Goal: Task Accomplishment & Management: Complete application form

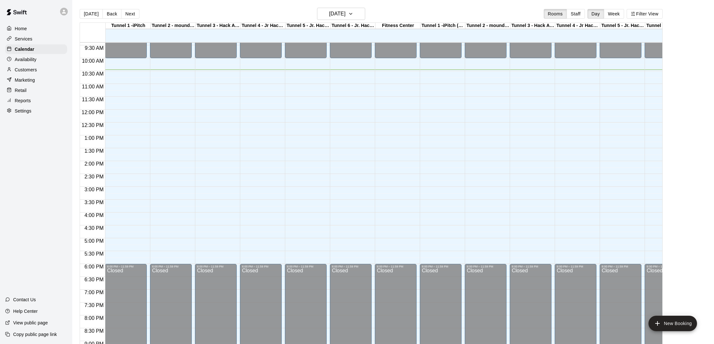
scroll to position [235, 0]
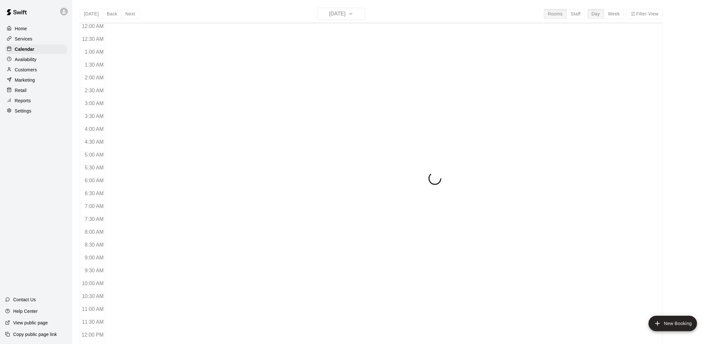
scroll to position [272, 0]
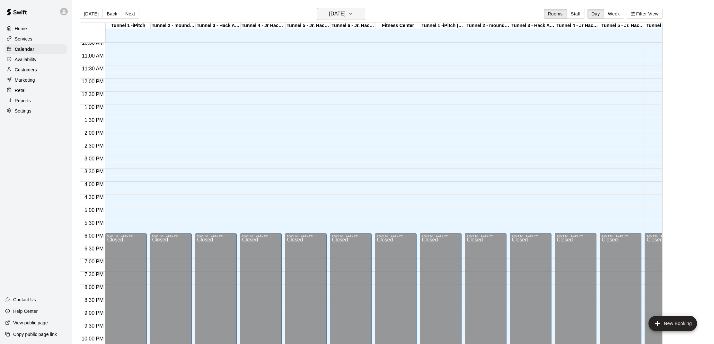
click at [329, 17] on h6 "[DATE]" at bounding box center [337, 13] width 16 height 9
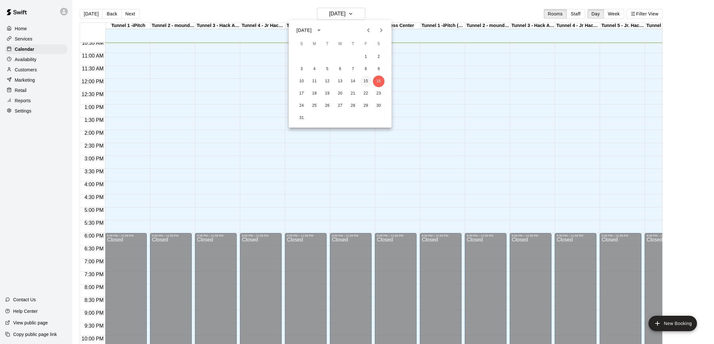
click at [368, 83] on button "15" at bounding box center [366, 82] width 12 height 12
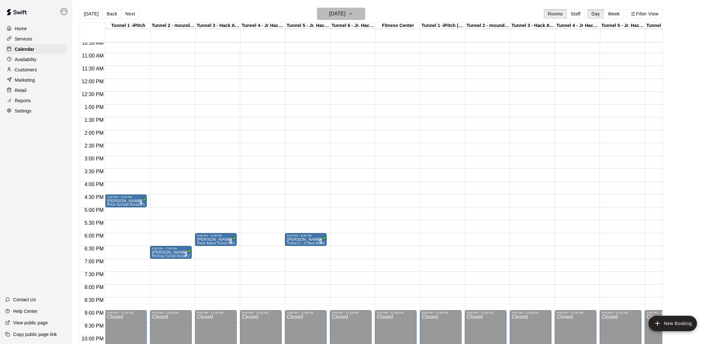
click at [340, 15] on h6 "[DATE]" at bounding box center [337, 13] width 16 height 9
click at [377, 80] on button "16" at bounding box center [379, 82] width 12 height 12
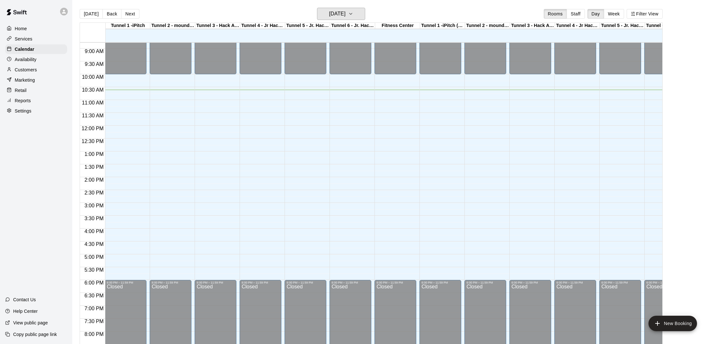
scroll to position [225, 0]
click at [347, 20] on div "[DATE] Back [DATE][DATE] Rooms Staff Day Week Filter View" at bounding box center [371, 15] width 583 height 15
click at [345, 12] on h6 "[DATE]" at bounding box center [337, 13] width 16 height 9
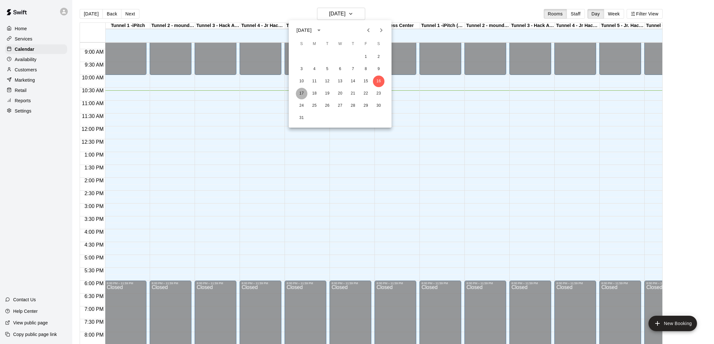
click at [304, 94] on button "17" at bounding box center [302, 94] width 12 height 12
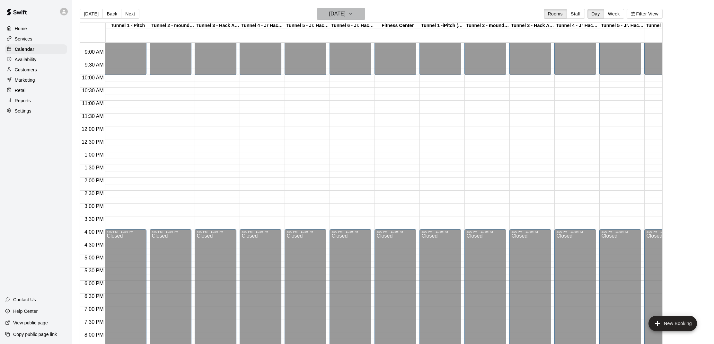
click at [341, 14] on h6 "[DATE]" at bounding box center [337, 13] width 16 height 9
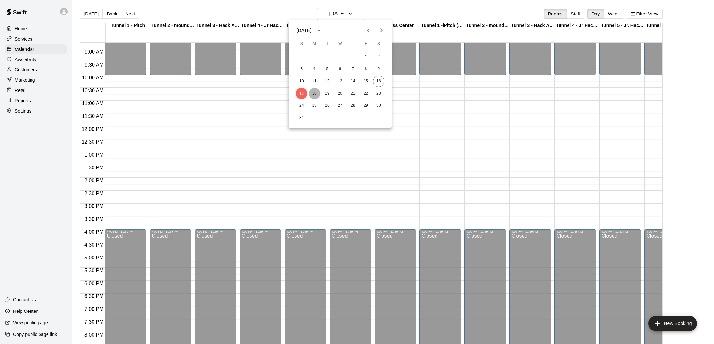
click at [314, 93] on button "18" at bounding box center [315, 94] width 12 height 12
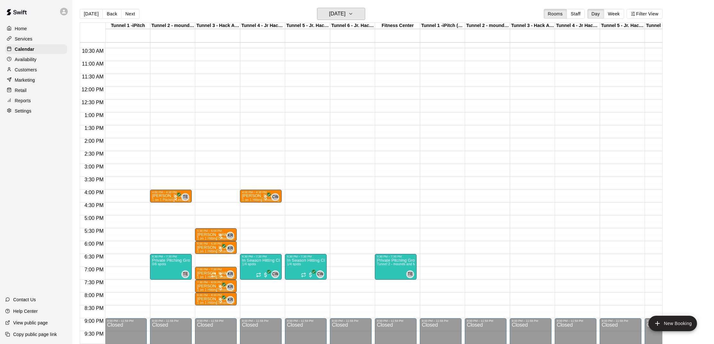
scroll to position [0, 0]
click at [334, 13] on h6 "[DATE]" at bounding box center [337, 13] width 16 height 9
click at [339, 93] on button "20" at bounding box center [340, 94] width 12 height 12
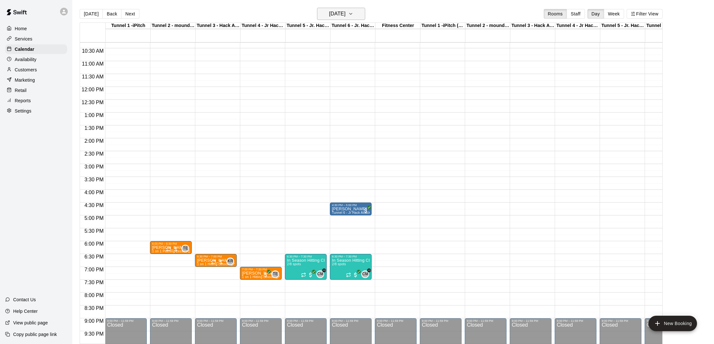
click at [339, 19] on button "[DATE]" at bounding box center [341, 14] width 48 height 12
click at [328, 92] on button "19" at bounding box center [328, 94] width 12 height 12
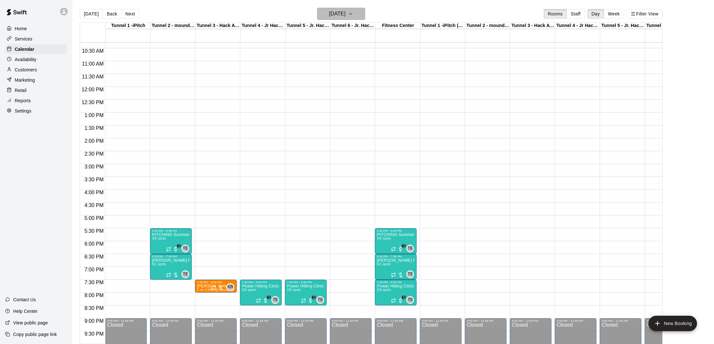
click at [344, 20] on button "[DATE]" at bounding box center [341, 14] width 48 height 12
click at [376, 95] on button "23" at bounding box center [379, 94] width 12 height 12
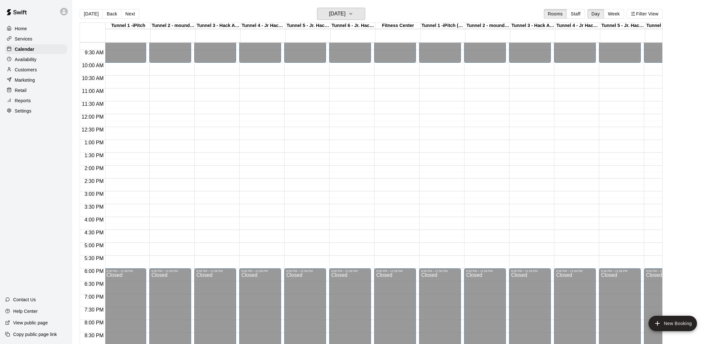
scroll to position [0, 1]
click at [329, 19] on button "[DATE]" at bounding box center [341, 14] width 48 height 12
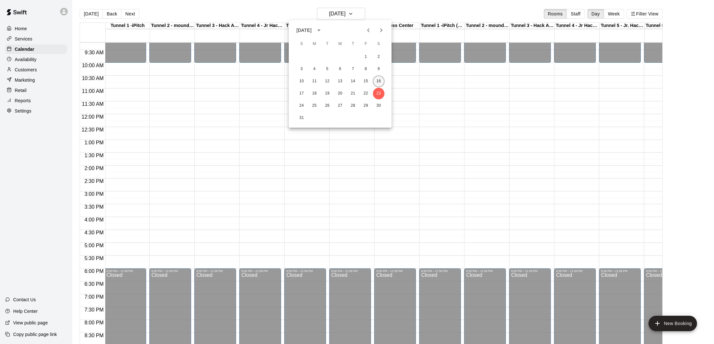
click at [376, 82] on button "16" at bounding box center [379, 82] width 12 height 12
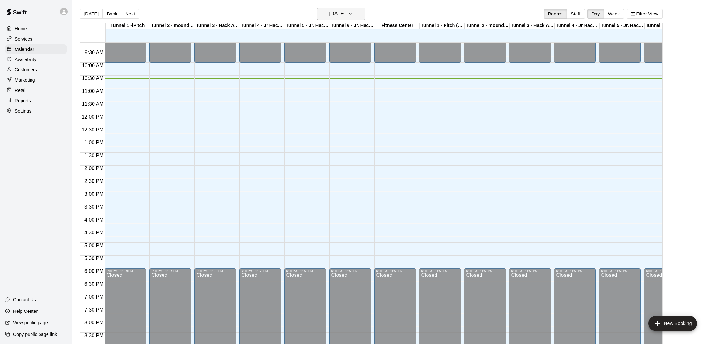
click at [343, 12] on h6 "[DATE]" at bounding box center [337, 13] width 16 height 9
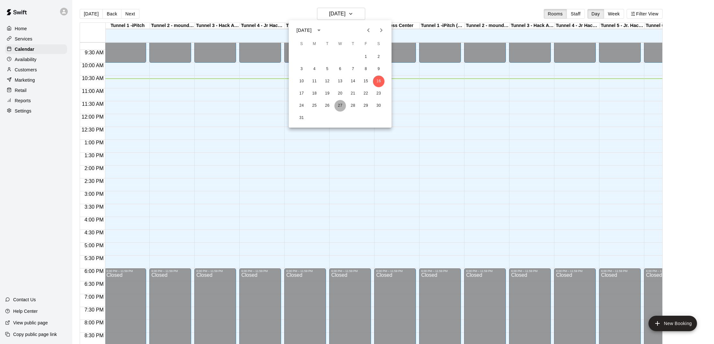
click at [341, 104] on button "27" at bounding box center [340, 106] width 12 height 12
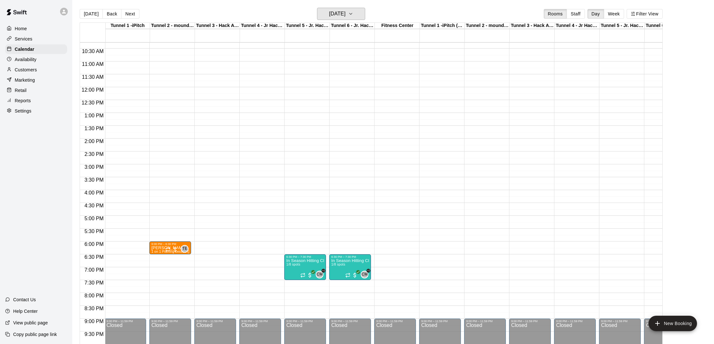
scroll to position [260, 1]
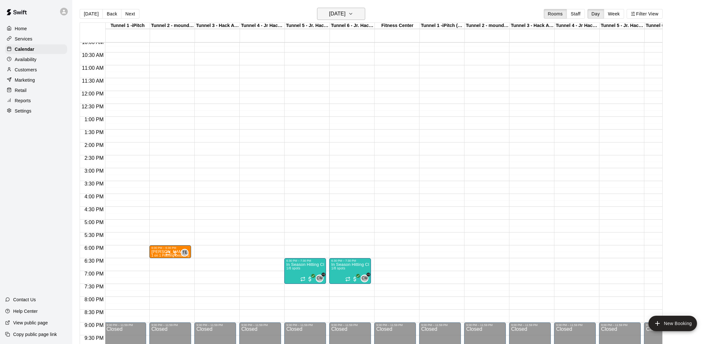
click at [332, 18] on h6 "[DATE]" at bounding box center [337, 13] width 16 height 9
click at [378, 83] on button "16" at bounding box center [379, 82] width 12 height 12
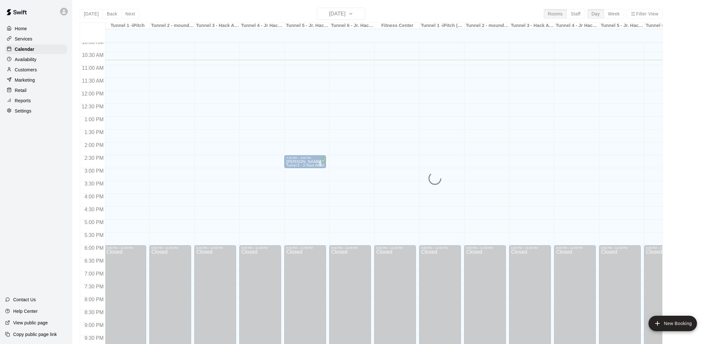
click at [378, 83] on div "12:00 AM – 10:00 AM Closed 6:00 PM – 11:59 PM Closed" at bounding box center [395, 90] width 42 height 617
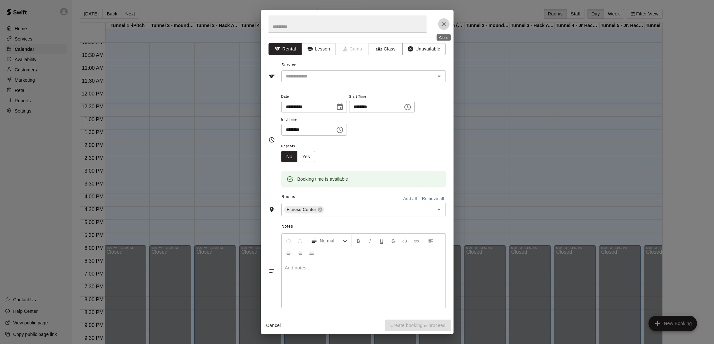
click at [444, 23] on icon "Close" at bounding box center [444, 24] width 6 height 6
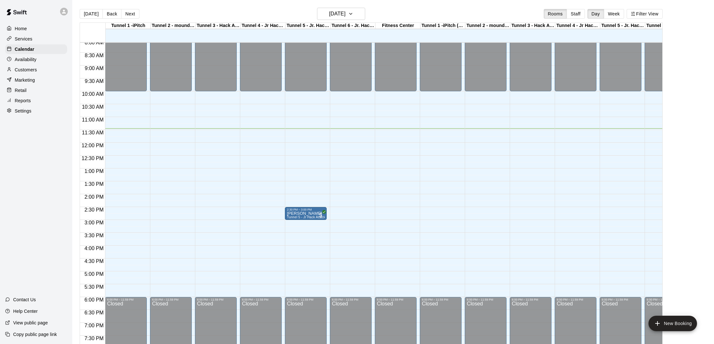
scroll to position [209, 0]
click at [65, 11] on icon at bounding box center [64, 12] width 6 height 6
click at [65, 11] on div at bounding box center [357, 172] width 714 height 344
drag, startPoint x: 339, startPoint y: 131, endPoint x: 341, endPoint y: 141, distance: 9.5
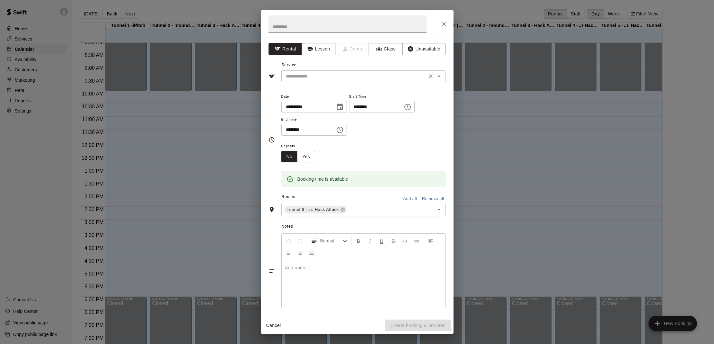
click at [343, 72] on input "text" at bounding box center [354, 76] width 142 height 8
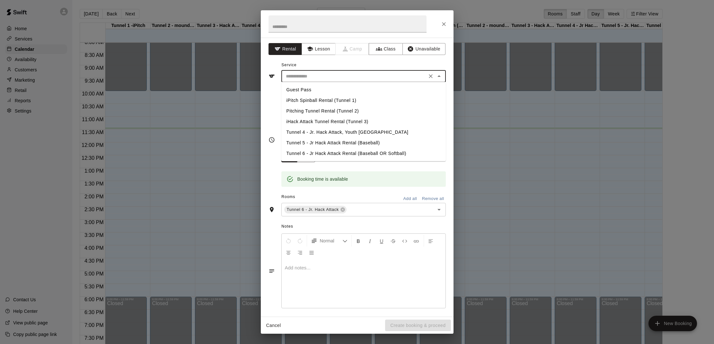
click at [337, 150] on li "Tunnel 6 - Jr Hack Attack Rental (Baseball OR Softball)" at bounding box center [363, 153] width 165 height 11
type input "**********"
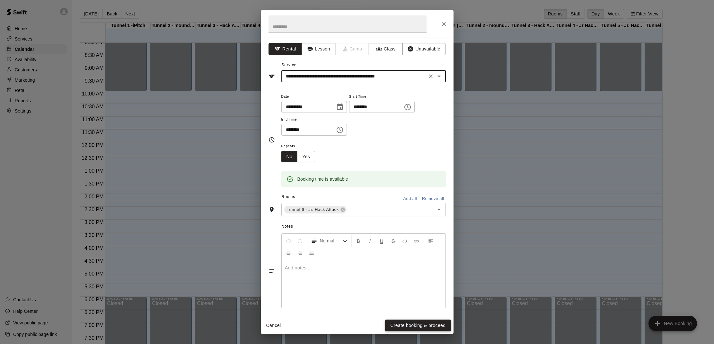
click at [401, 325] on button "Create booking & proceed" at bounding box center [418, 325] width 66 height 12
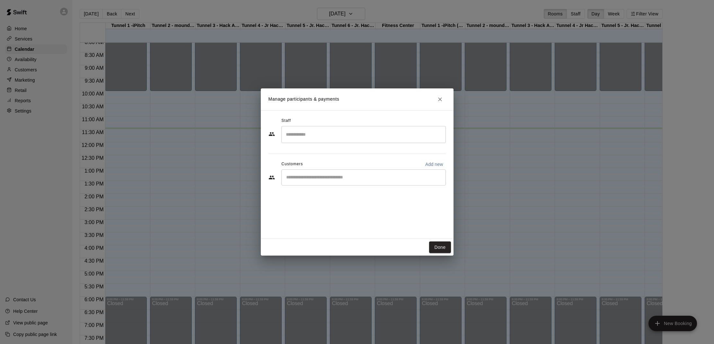
click at [313, 180] on input "Start typing to search customers..." at bounding box center [363, 177] width 159 height 6
type input "***"
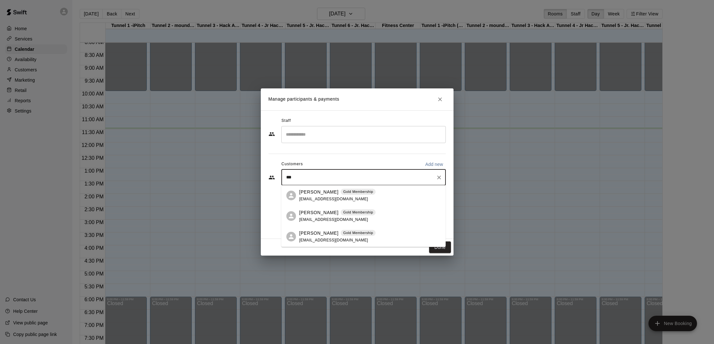
click at [331, 196] on div "[PERSON_NAME] Gold Membership [EMAIL_ADDRESS][DOMAIN_NAME]" at bounding box center [337, 196] width 76 height 14
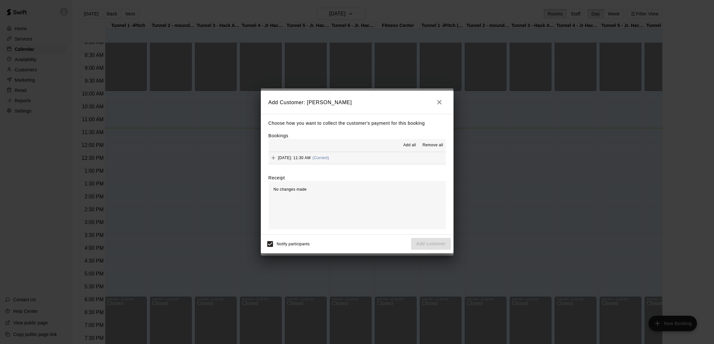
click at [408, 148] on span "Add all" at bounding box center [410, 145] width 13 height 6
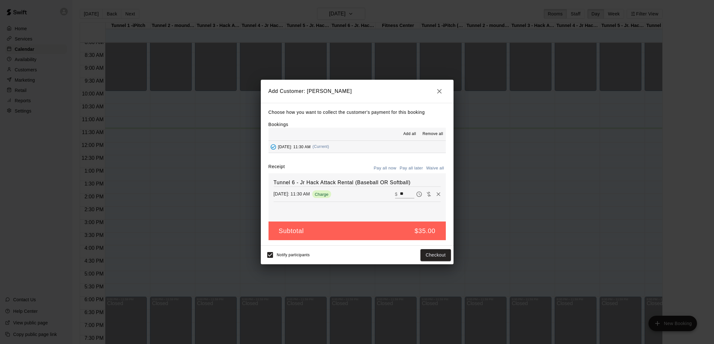
click at [436, 165] on button "Waive all" at bounding box center [435, 168] width 21 height 10
type input "*"
click at [422, 255] on button "Add customer" at bounding box center [431, 255] width 40 height 12
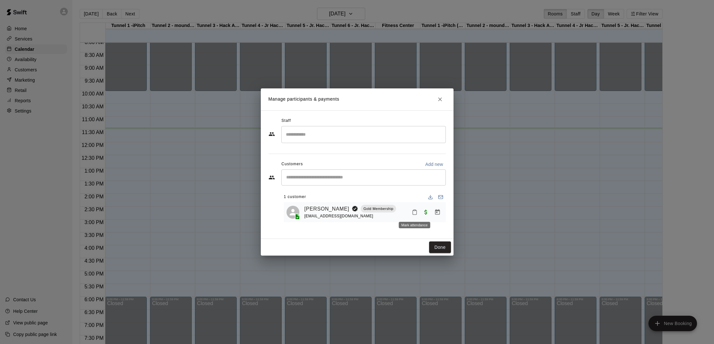
click at [413, 213] on icon "Mark attendance" at bounding box center [415, 212] width 4 height 4
click at [421, 213] on li "[PERSON_NAME] attended" at bounding box center [455, 215] width 75 height 10
click at [433, 245] on button "Done" at bounding box center [440, 247] width 22 height 12
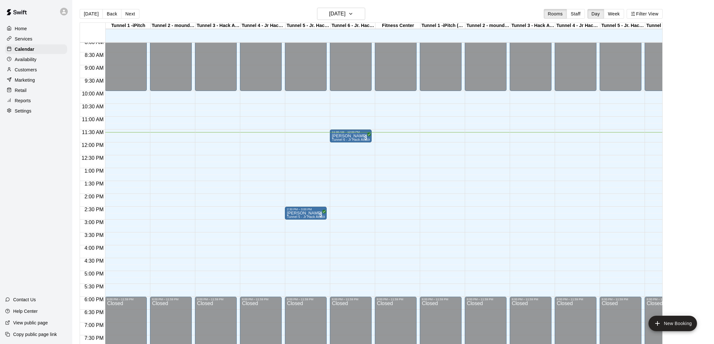
scroll to position [10, 0]
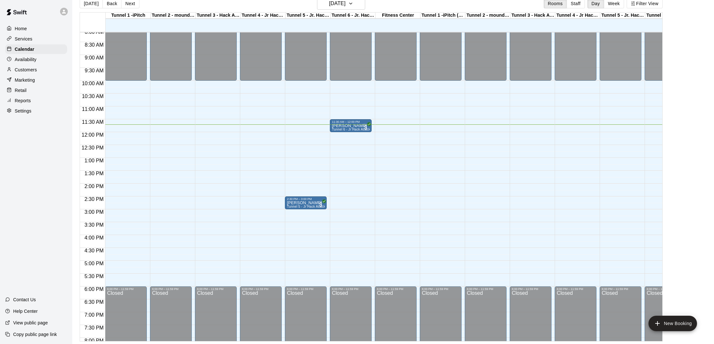
click at [22, 87] on p "Retail" at bounding box center [21, 90] width 12 height 6
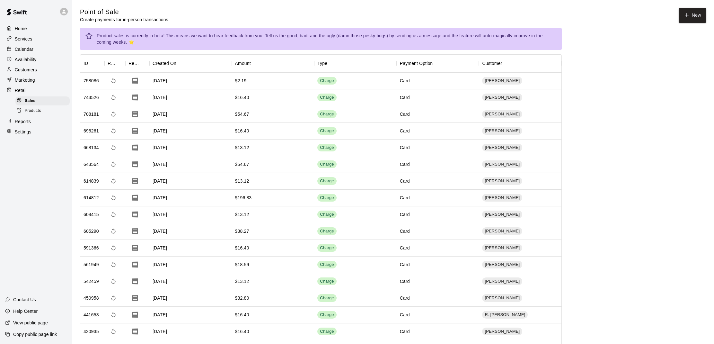
drag, startPoint x: 44, startPoint y: 109, endPoint x: 48, endPoint y: 109, distance: 3.5
click at [44, 109] on div "Products" at bounding box center [42, 110] width 54 height 9
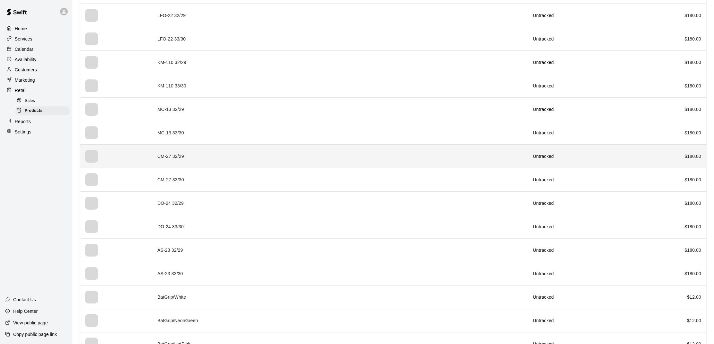
scroll to position [314, 0]
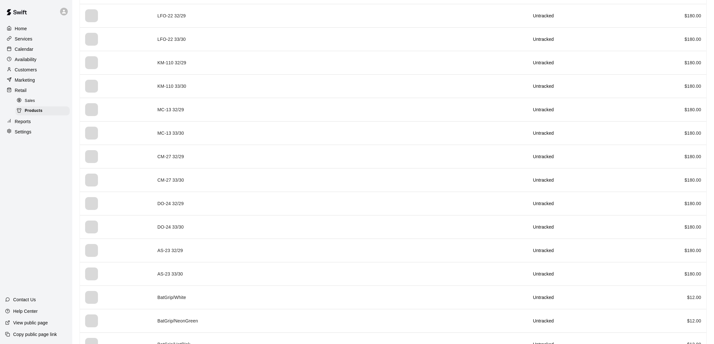
click at [31, 68] on p "Customers" at bounding box center [26, 70] width 22 height 6
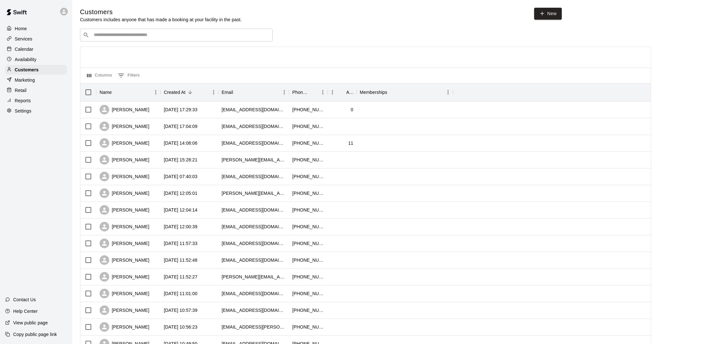
click at [173, 35] on input "Search customers by name or email" at bounding box center [181, 35] width 178 height 6
type input "*******"
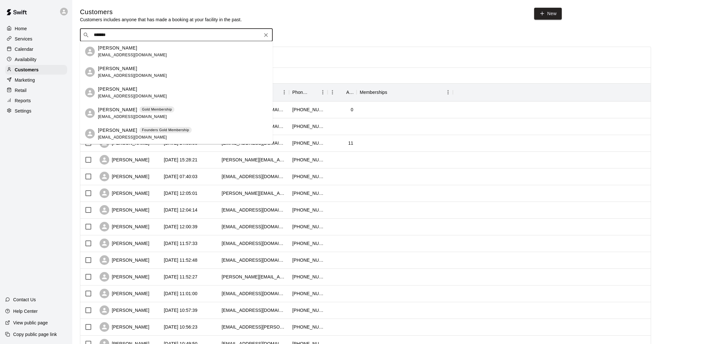
click at [146, 107] on p "Gold Membership" at bounding box center [157, 109] width 30 height 5
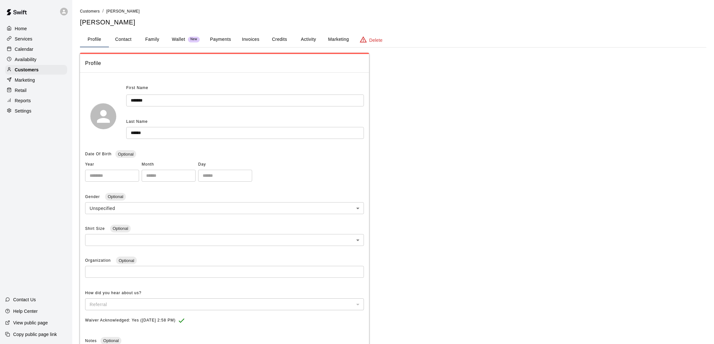
click at [230, 38] on button "Payments" at bounding box center [220, 39] width 31 height 15
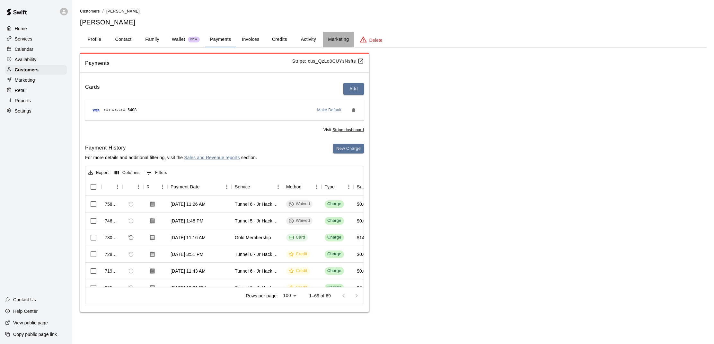
click at [331, 41] on button "Marketing" at bounding box center [338, 39] width 31 height 15
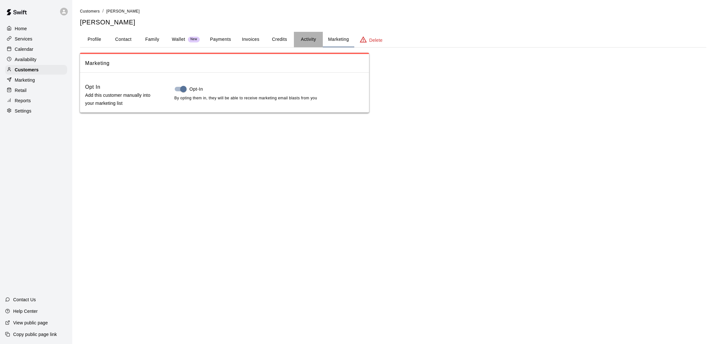
drag, startPoint x: 303, startPoint y: 40, endPoint x: 294, endPoint y: 39, distance: 8.7
click at [303, 40] on button "Activity" at bounding box center [308, 39] width 29 height 15
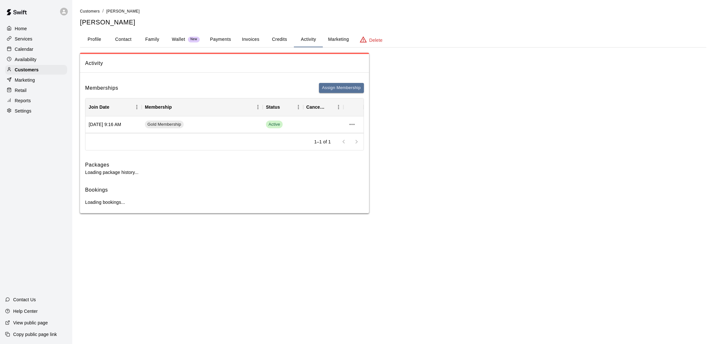
drag, startPoint x: 285, startPoint y: 39, endPoint x: 266, endPoint y: 38, distance: 19.0
click at [283, 39] on button "Credits" at bounding box center [279, 39] width 29 height 15
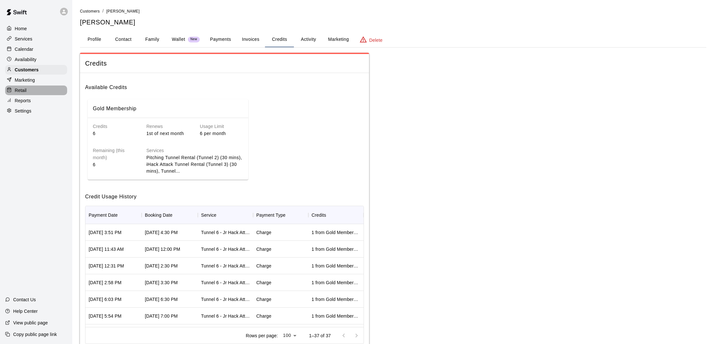
click at [26, 90] on p "Retail" at bounding box center [21, 90] width 12 height 6
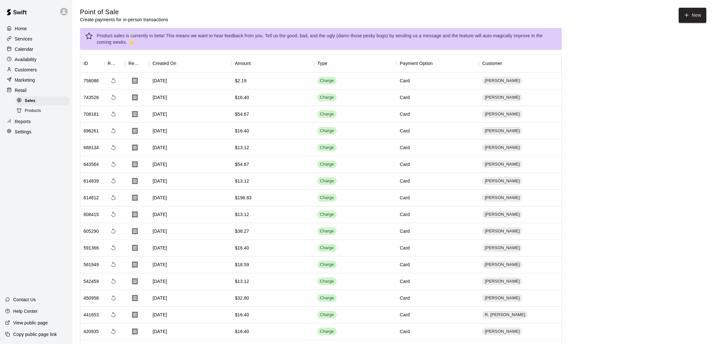
click at [32, 109] on span "Products" at bounding box center [33, 111] width 16 height 6
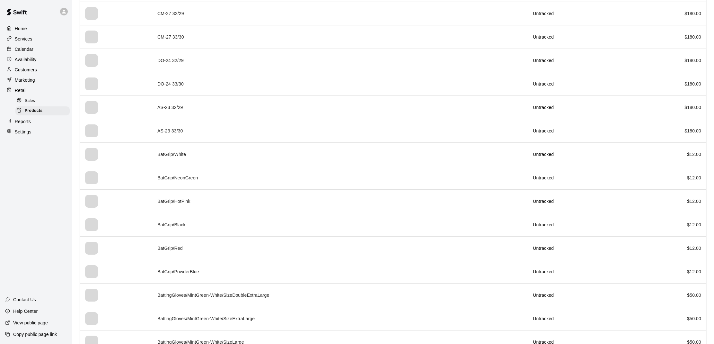
scroll to position [438, 0]
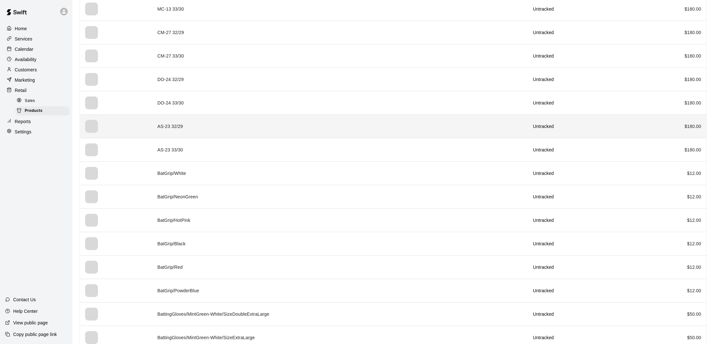
click at [248, 123] on td "AS-23 32/29" at bounding box center [340, 125] width 376 height 23
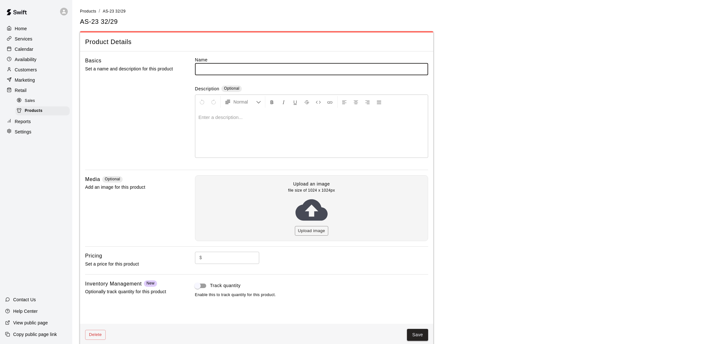
type input "**********"
type input "***"
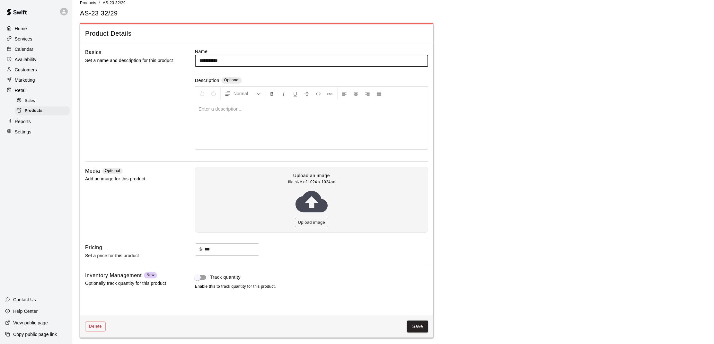
scroll to position [8, 0]
click at [46, 99] on div "Sales" at bounding box center [42, 100] width 54 height 9
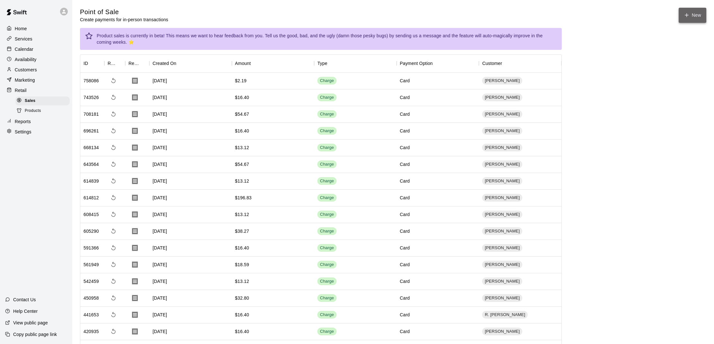
click at [691, 17] on button "New" at bounding box center [693, 15] width 28 height 15
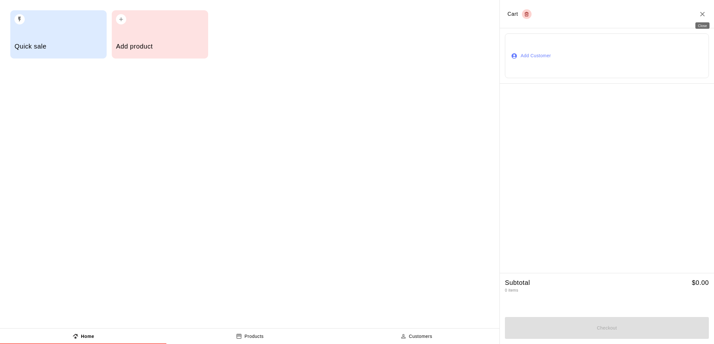
click at [705, 13] on icon "Close" at bounding box center [703, 14] width 8 height 8
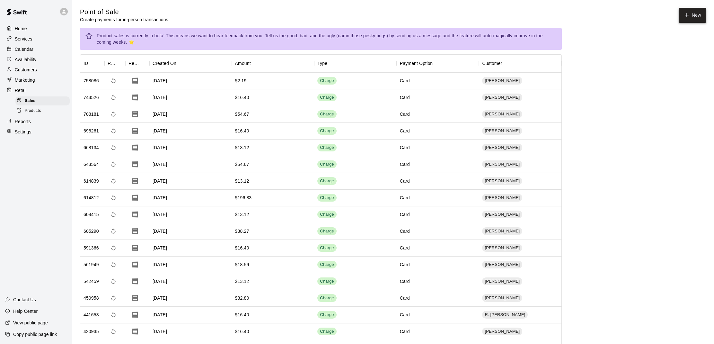
click at [680, 16] on button "New" at bounding box center [693, 15] width 28 height 15
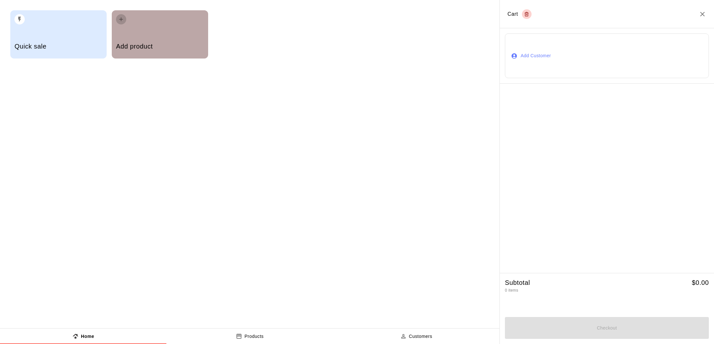
click at [121, 17] on icon "button" at bounding box center [121, 19] width 6 height 6
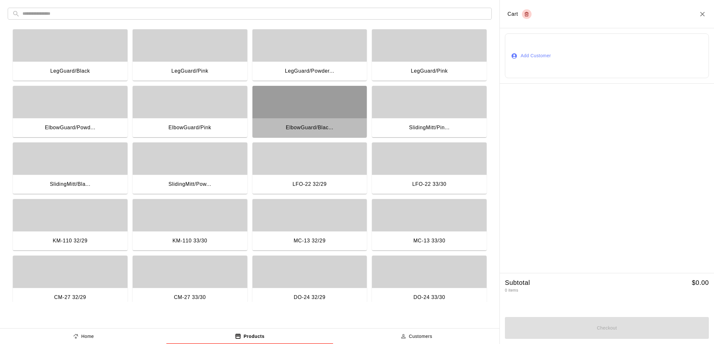
click at [266, 89] on div "button" at bounding box center [310, 102] width 115 height 32
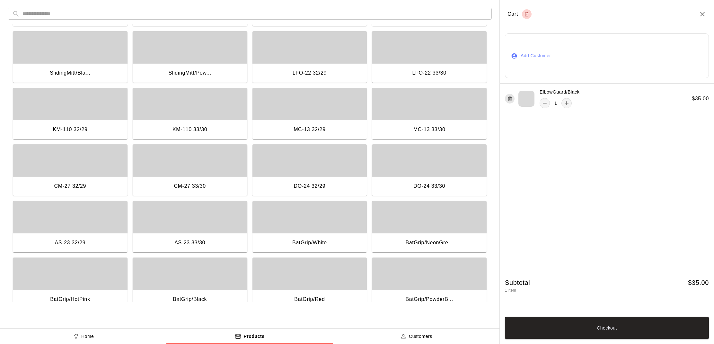
scroll to position [112, 0]
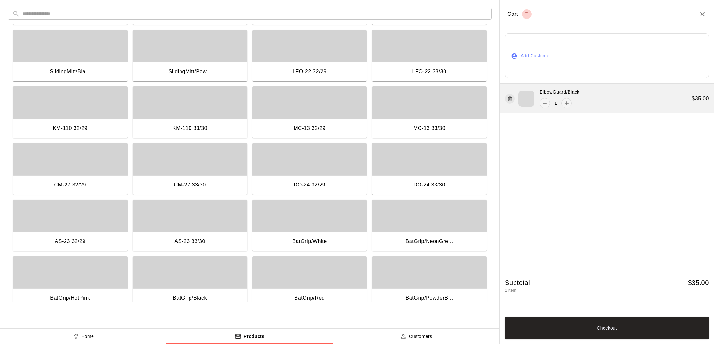
click at [511, 97] on icon "button" at bounding box center [510, 96] width 2 height 1
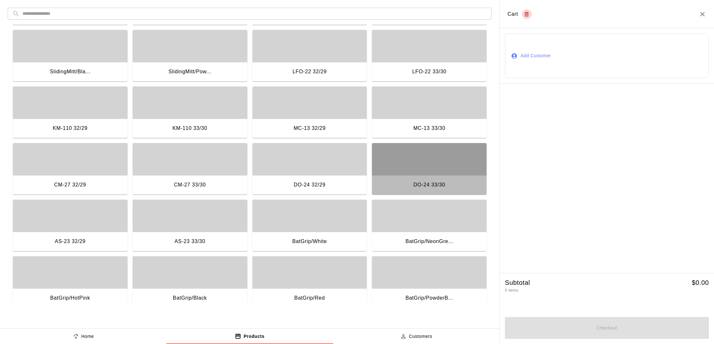
click at [437, 166] on div "button" at bounding box center [429, 159] width 115 height 32
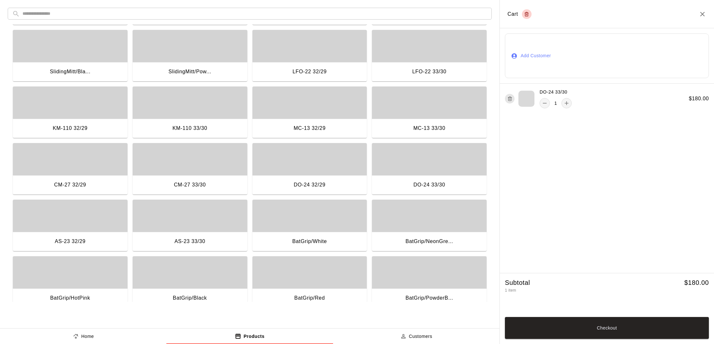
click at [536, 54] on button "Add Customer" at bounding box center [607, 55] width 204 height 45
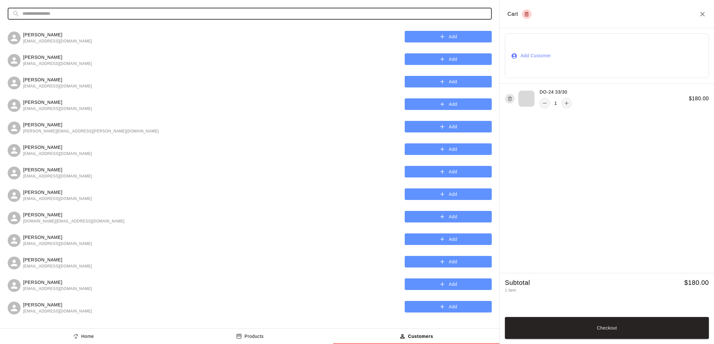
click at [421, 10] on input "text" at bounding box center [254, 14] width 465 height 12
type input "*"
click at [481, 13] on icon "button" at bounding box center [481, 14] width 4 height 4
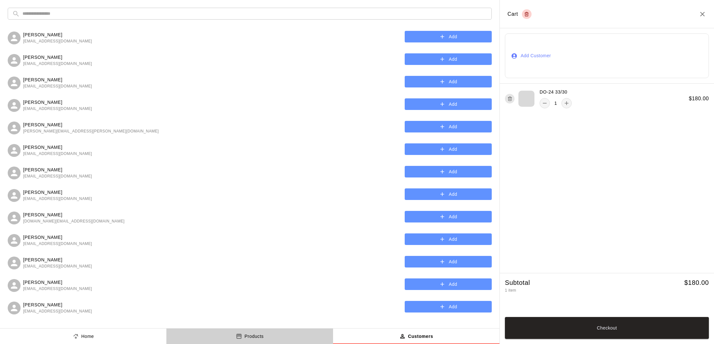
click at [255, 337] on p "Products" at bounding box center [254, 336] width 19 height 7
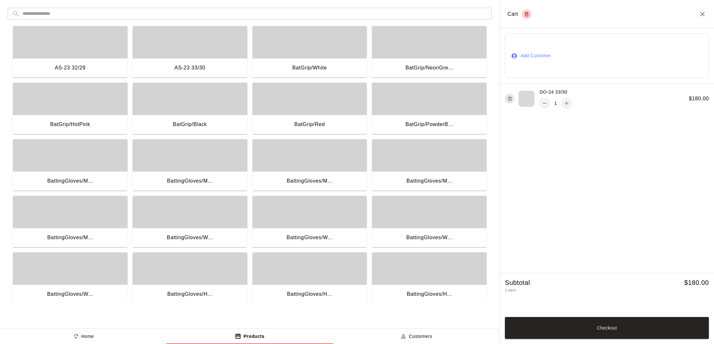
scroll to position [282, 0]
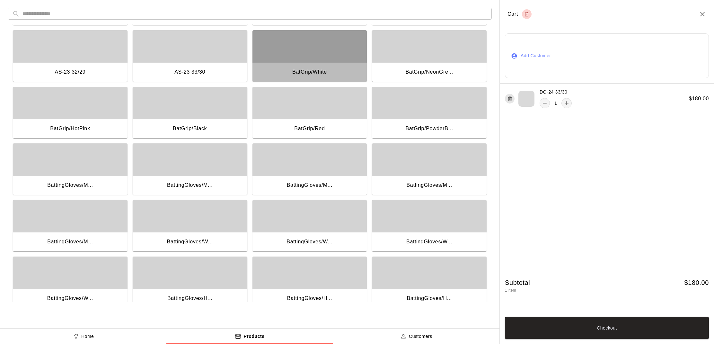
click at [321, 57] on div "button" at bounding box center [310, 46] width 115 height 32
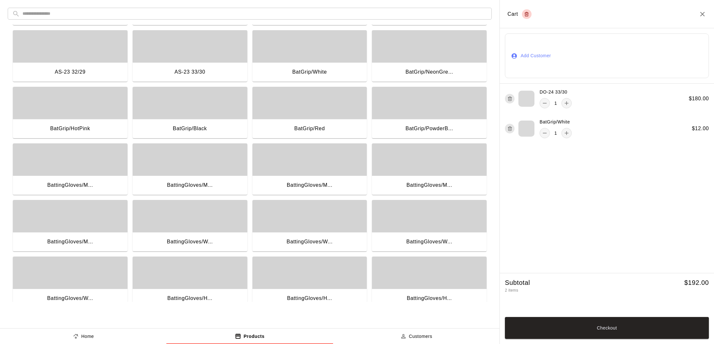
click at [539, 53] on button "Add Customer" at bounding box center [607, 55] width 204 height 45
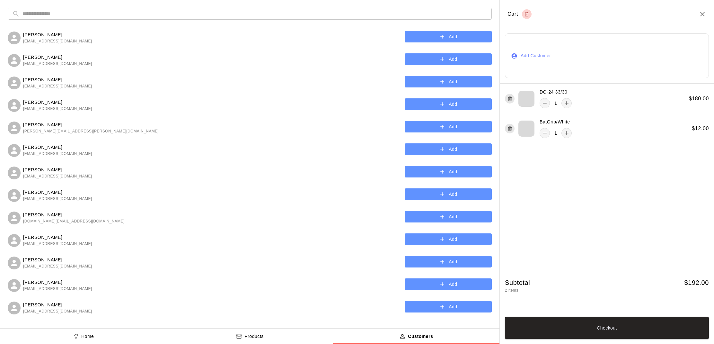
click at [273, 15] on input "text" at bounding box center [254, 14] width 465 height 12
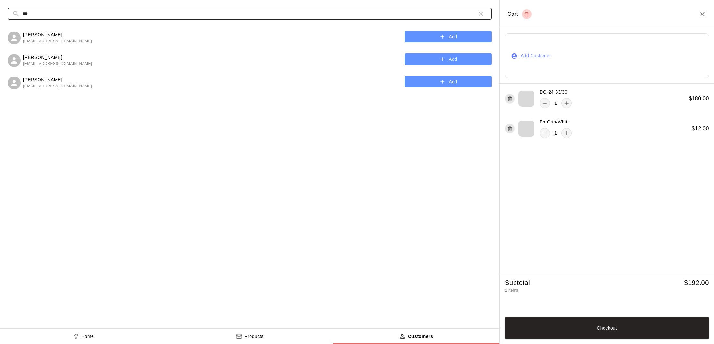
type input "***"
click at [449, 36] on button "Add" at bounding box center [448, 37] width 87 height 12
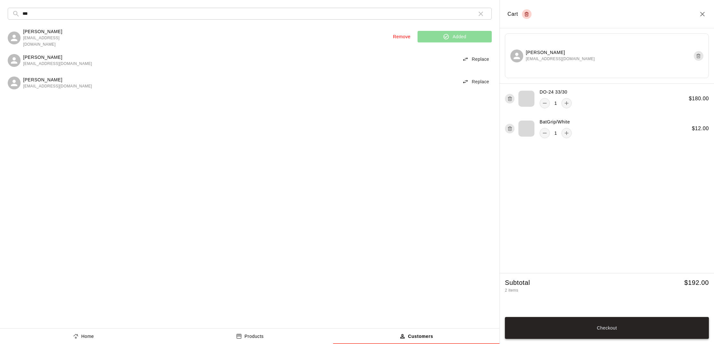
click at [602, 325] on button "Checkout" at bounding box center [607, 328] width 204 height 22
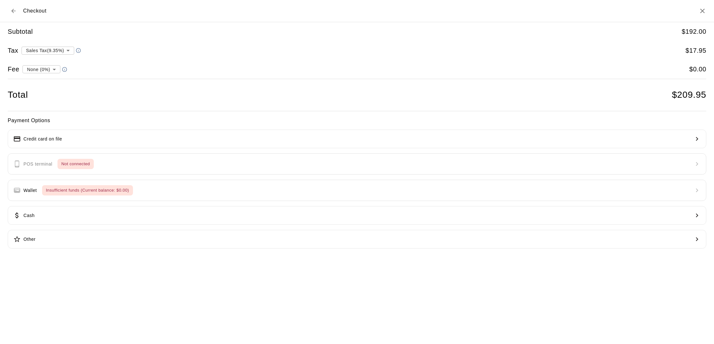
click at [152, 187] on div "Payment Options Credit card on file POS terminal Not connected Wallet Insuffici…" at bounding box center [357, 182] width 699 height 132
click at [84, 191] on div "Payment Options Credit card on file POS terminal Not connected Wallet Insuffici…" at bounding box center [357, 182] width 699 height 132
click at [15, 11] on icon "Back to cart" at bounding box center [13, 11] width 6 height 6
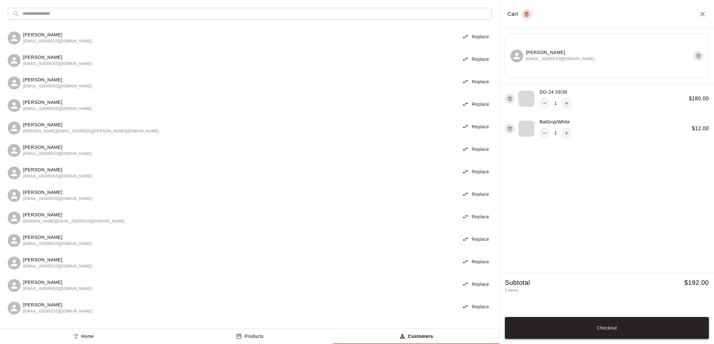
click at [610, 327] on button "Checkout" at bounding box center [607, 328] width 204 height 22
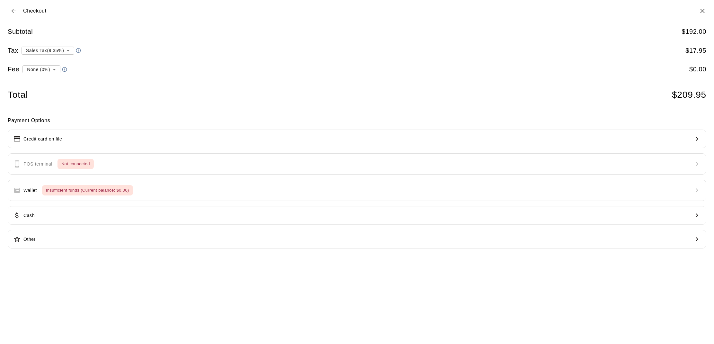
click at [274, 194] on div "Payment Options Credit card on file POS terminal Not connected Wallet Insuffici…" at bounding box center [357, 182] width 699 height 132
click at [15, 10] on icon "Back to cart" at bounding box center [13, 11] width 6 height 6
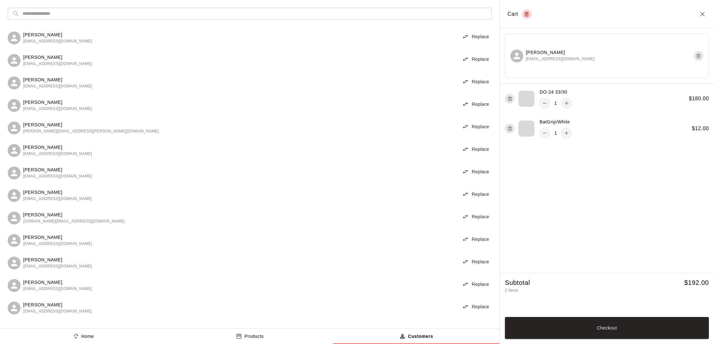
drag, startPoint x: 534, startPoint y: 2, endPoint x: 538, endPoint y: 2, distance: 3.6
click at [534, 2] on h2 "Cart" at bounding box center [607, 14] width 214 height 28
click at [618, 325] on button "Checkout" at bounding box center [607, 328] width 204 height 22
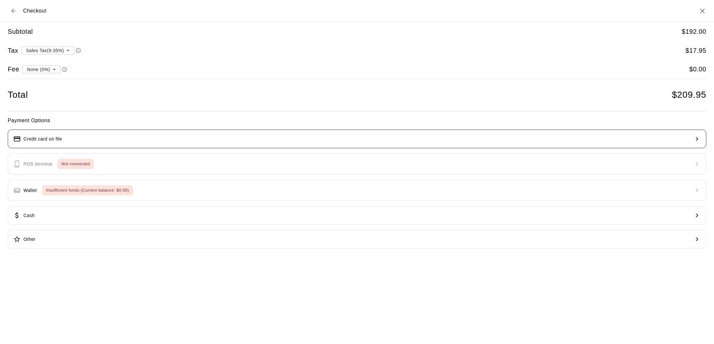
click at [103, 138] on button "Credit card on file" at bounding box center [357, 138] width 699 height 19
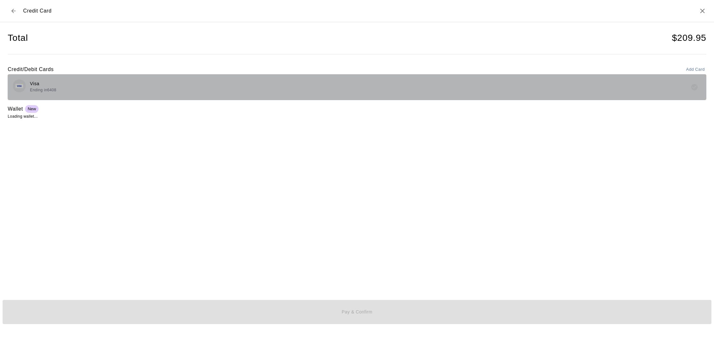
click at [226, 90] on div "Visa Ending in 6408" at bounding box center [357, 86] width 689 height 15
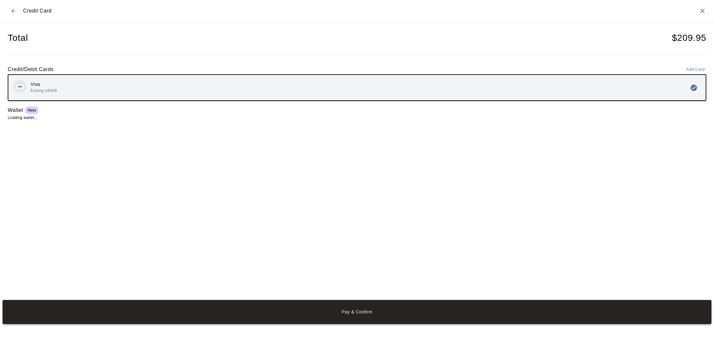
click at [296, 311] on button "Pay & Confirm" at bounding box center [357, 312] width 709 height 24
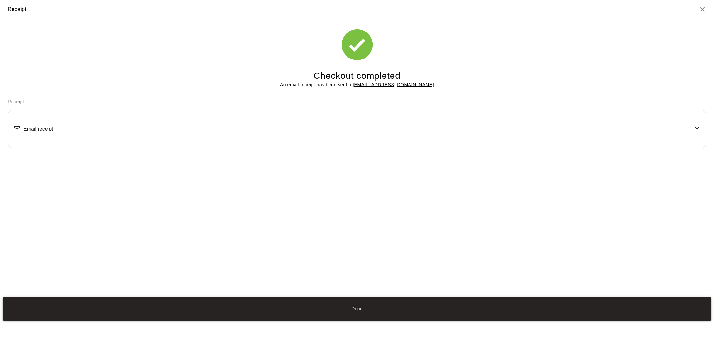
click at [381, 309] on button "Done" at bounding box center [357, 309] width 709 height 24
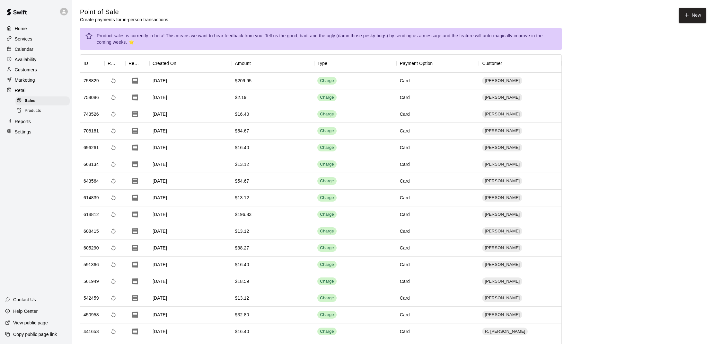
scroll to position [0, 0]
drag, startPoint x: 228, startPoint y: 80, endPoint x: 266, endPoint y: 85, distance: 37.5
click at [266, 85] on div "758829 [DATE] $209.95 Charge Card [PERSON_NAME]" at bounding box center [320, 81] width 481 height 17
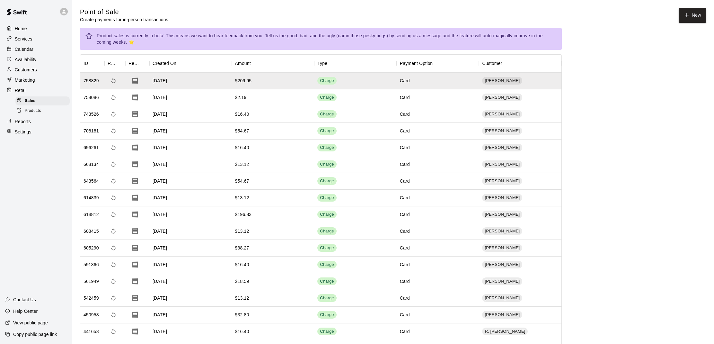
click at [616, 150] on main "Point of Sale Create payments for in-person transactions New Product sales is c…" at bounding box center [393, 341] width 627 height 667
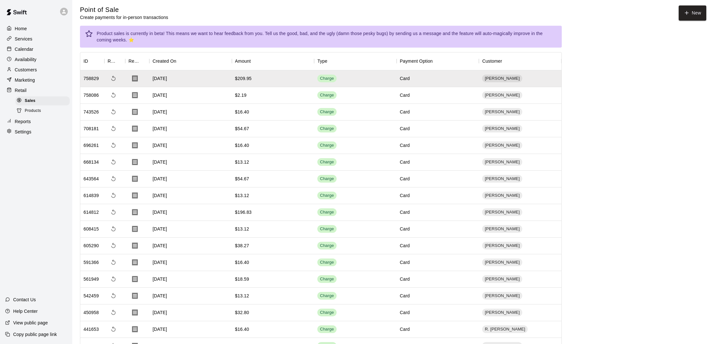
click at [28, 50] on p "Calendar" at bounding box center [24, 49] width 19 height 6
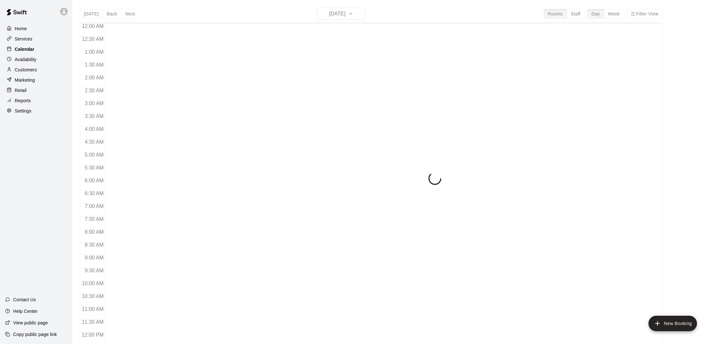
scroll to position [289, 0]
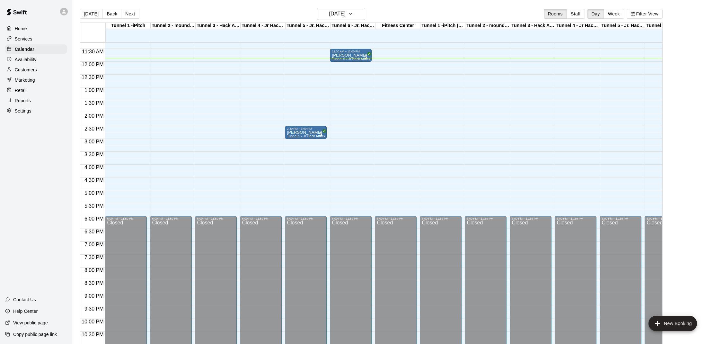
click at [33, 72] on p "Customers" at bounding box center [26, 70] width 22 height 6
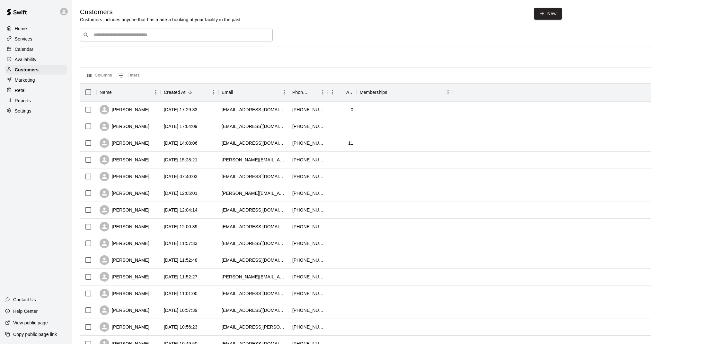
click at [214, 33] on input "Search customers by name or email" at bounding box center [181, 35] width 178 height 6
click at [325, 34] on div "​ ​" at bounding box center [365, 35] width 571 height 13
click at [37, 104] on div "Reports" at bounding box center [36, 101] width 62 height 10
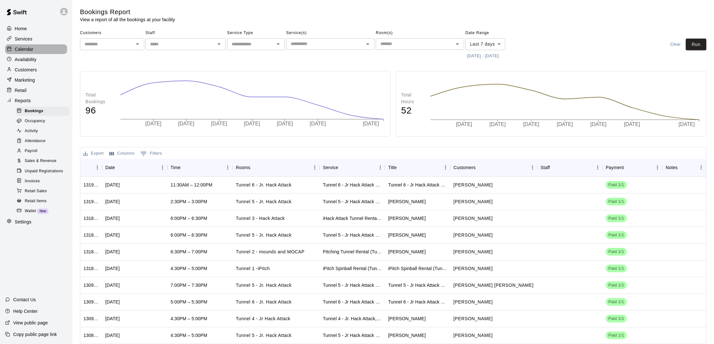
click at [31, 50] on p "Calendar" at bounding box center [24, 49] width 19 height 6
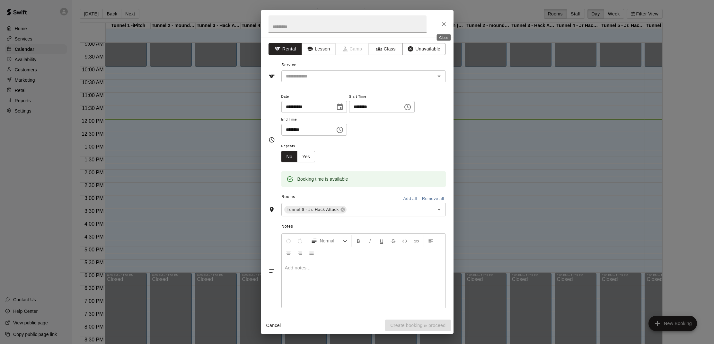
click at [444, 25] on icon "Close" at bounding box center [444, 24] width 6 height 6
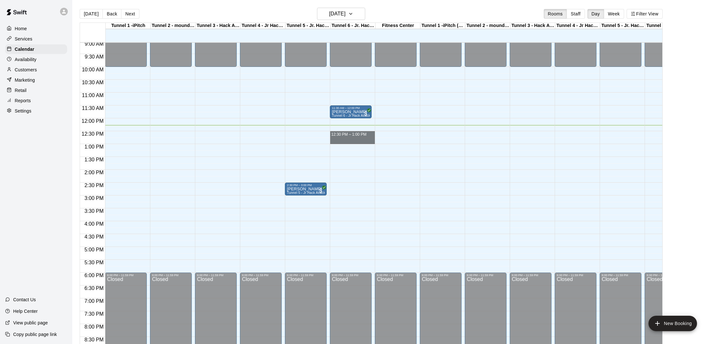
drag, startPoint x: 339, startPoint y: 133, endPoint x: 339, endPoint y: 141, distance: 8.0
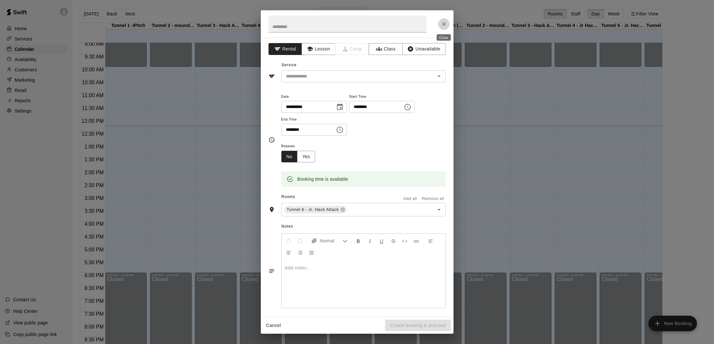
click at [441, 26] on icon "Close" at bounding box center [444, 24] width 6 height 6
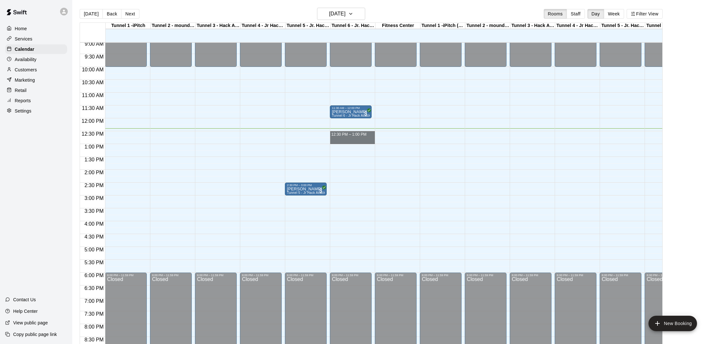
drag, startPoint x: 334, startPoint y: 132, endPoint x: 336, endPoint y: 141, distance: 9.0
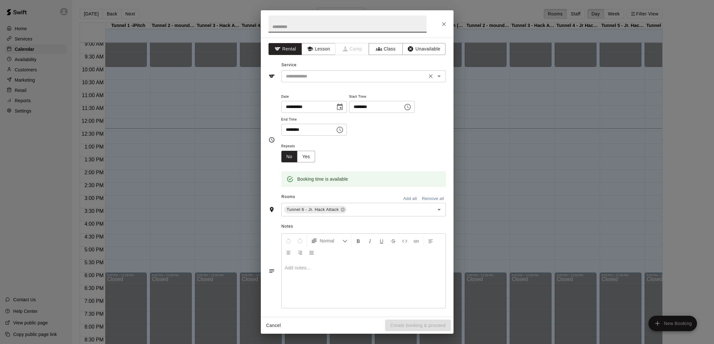
click at [360, 78] on input "text" at bounding box center [354, 76] width 142 height 8
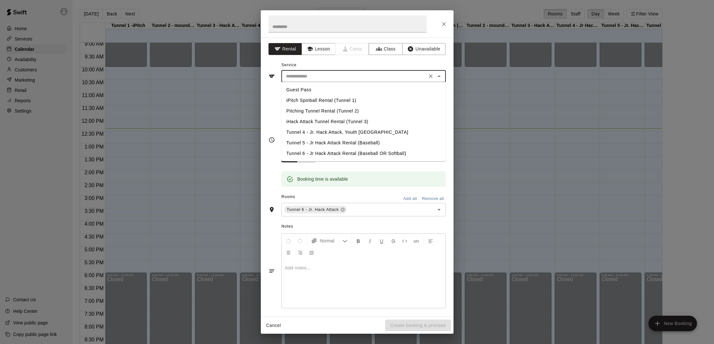
click at [363, 151] on li "Tunnel 6 - Jr Hack Attack Rental (Baseball OR Softball)" at bounding box center [363, 153] width 165 height 11
type input "**********"
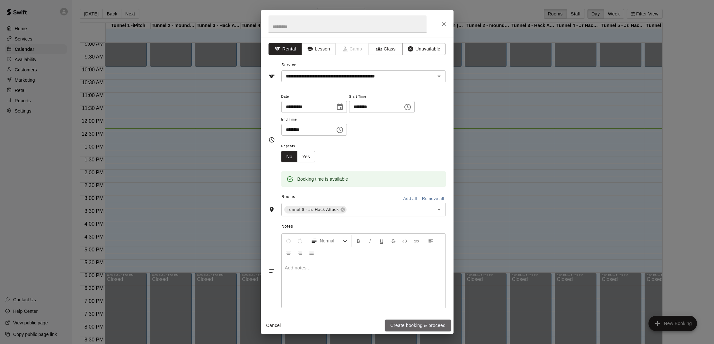
click at [416, 323] on button "Create booking & proceed" at bounding box center [418, 325] width 66 height 12
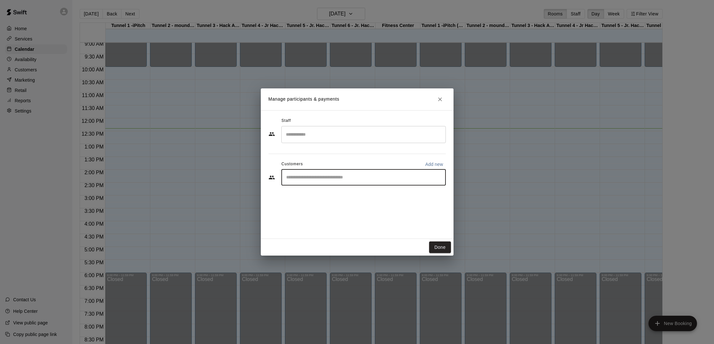
click at [333, 176] on input "Start typing to search customers..." at bounding box center [363, 177] width 159 height 6
type input "*"
type input "****"
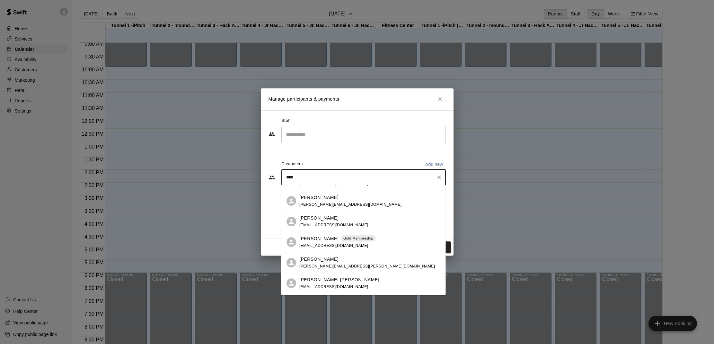
scroll to position [57, 0]
click at [347, 242] on span "[EMAIL_ADDRESS][DOMAIN_NAME]" at bounding box center [333, 244] width 69 height 4
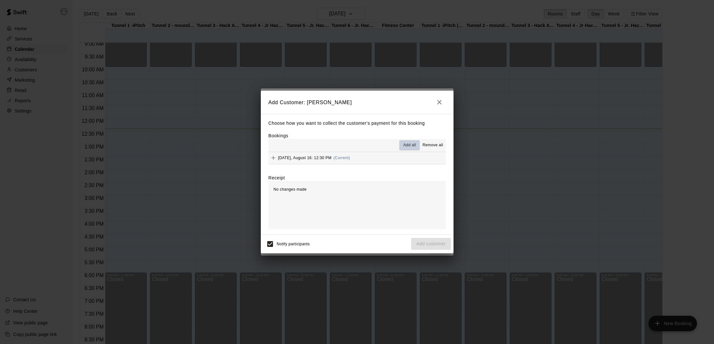
click at [413, 143] on span "Add all" at bounding box center [410, 145] width 13 height 6
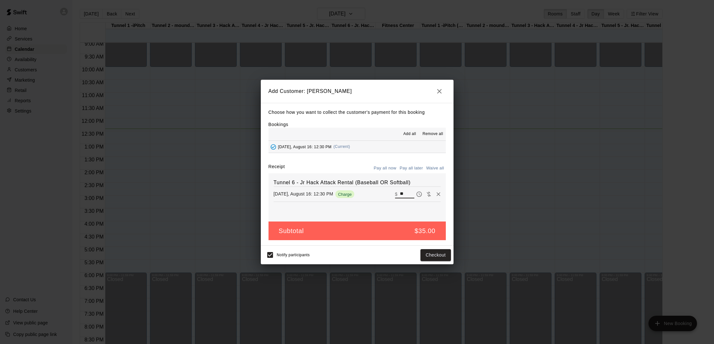
click at [406, 193] on input "**" at bounding box center [407, 194] width 14 height 8
type input "*"
click at [429, 255] on button "Checkout" at bounding box center [436, 255] width 30 height 12
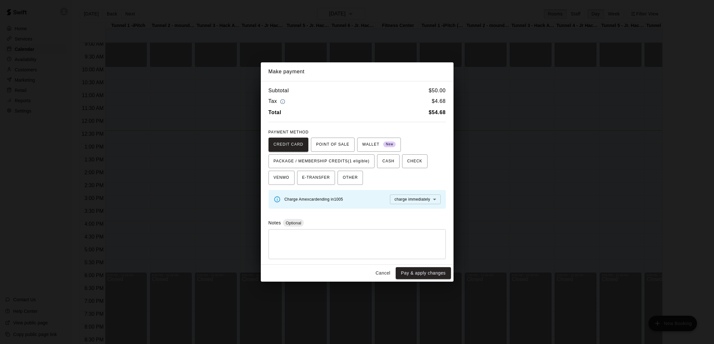
click at [385, 272] on button "Cancel" at bounding box center [383, 273] width 21 height 12
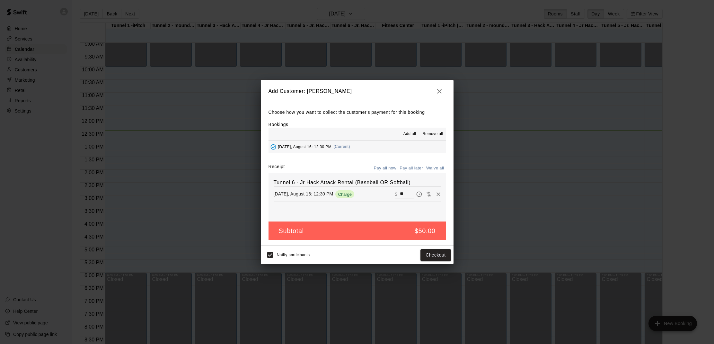
click at [411, 194] on input "**" at bounding box center [407, 194] width 14 height 8
type input "*"
type input "**"
click at [437, 253] on button "Checkout" at bounding box center [436, 255] width 30 height 12
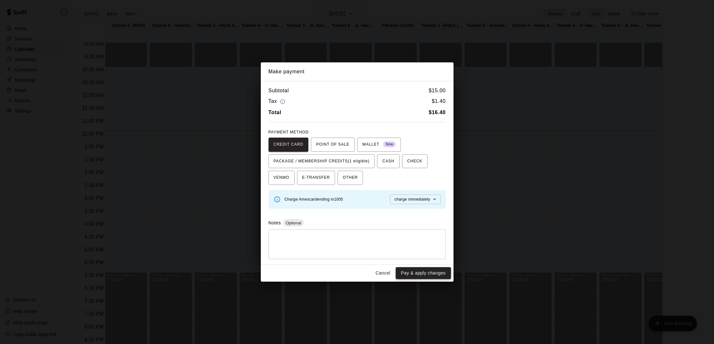
click at [426, 272] on button "Pay & apply changes" at bounding box center [423, 273] width 55 height 12
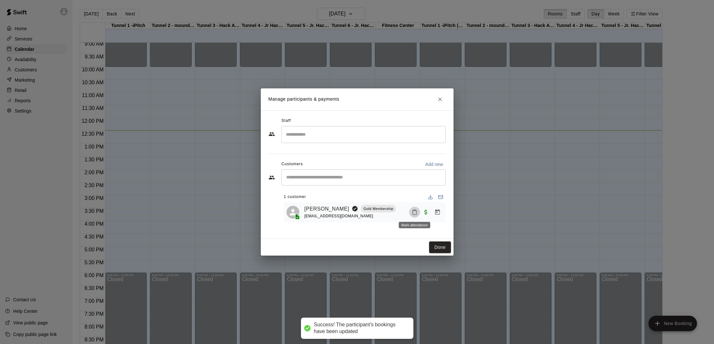
click at [418, 209] on button "Mark attendance" at bounding box center [414, 212] width 11 height 11
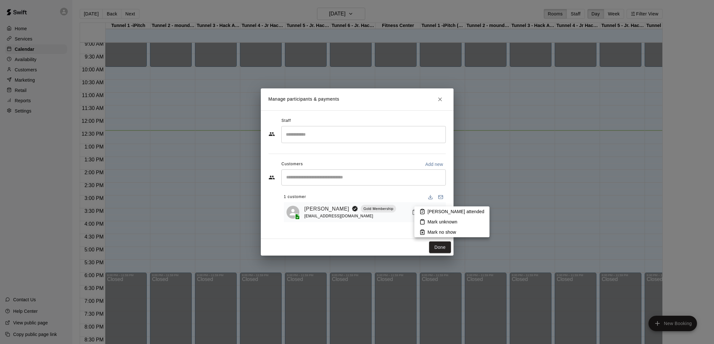
drag, startPoint x: 420, startPoint y: 210, endPoint x: 424, endPoint y: 221, distance: 11.7
click at [420, 211] on icon at bounding box center [423, 212] width 6 height 6
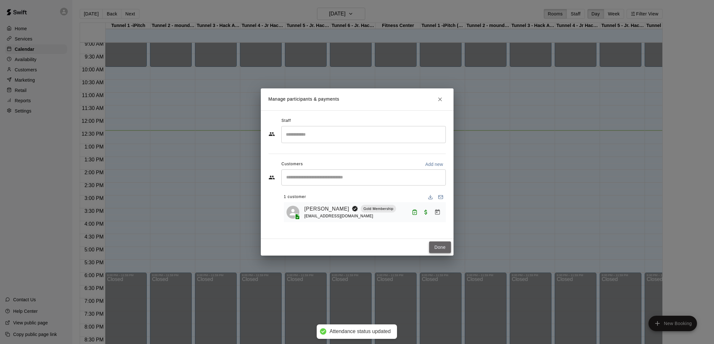
click at [437, 248] on button "Done" at bounding box center [440, 247] width 22 height 12
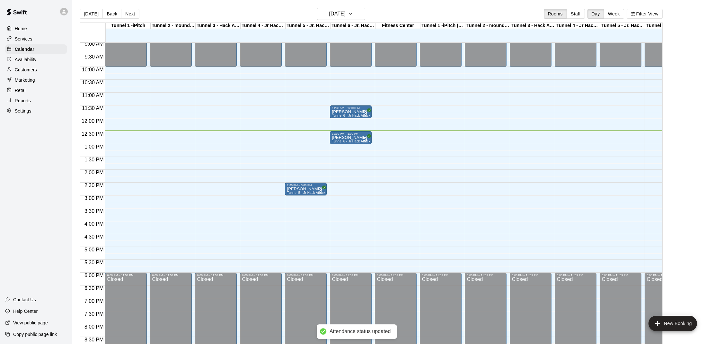
scroll to position [233, 0]
drag, startPoint x: 338, startPoint y: 147, endPoint x: 337, endPoint y: 152, distance: 4.9
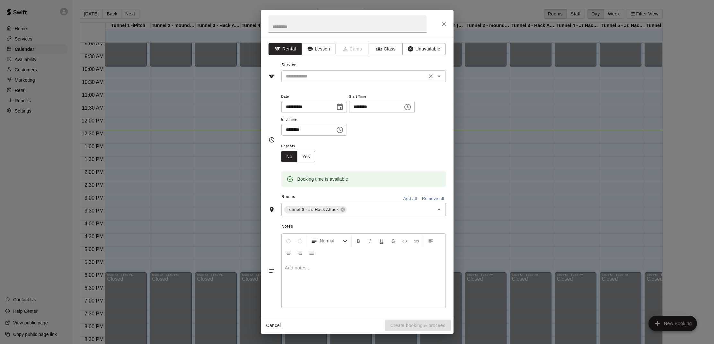
click at [329, 78] on input "text" at bounding box center [354, 76] width 142 height 8
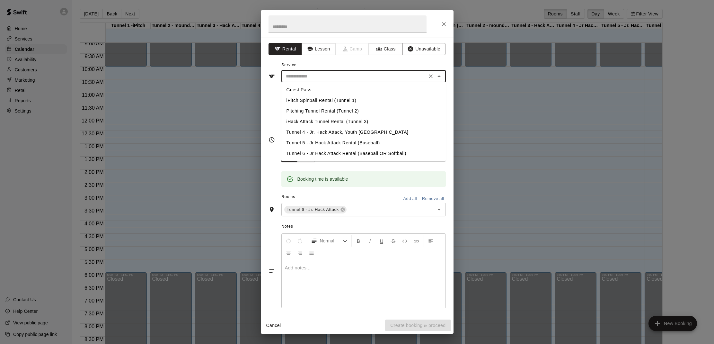
click at [344, 153] on li "Tunnel 6 - Jr Hack Attack Rental (Baseball OR Softball)" at bounding box center [363, 153] width 165 height 11
type input "**********"
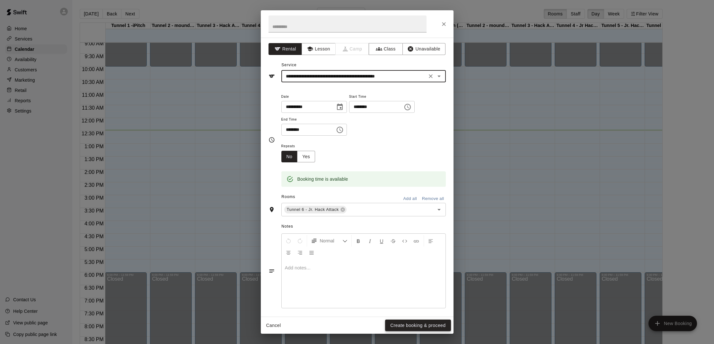
click at [400, 324] on button "Create booking & proceed" at bounding box center [418, 325] width 66 height 12
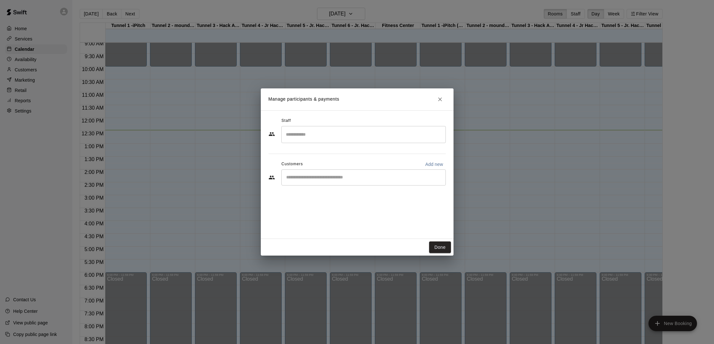
click at [331, 174] on input "Start typing to search customers..." at bounding box center [363, 177] width 159 height 6
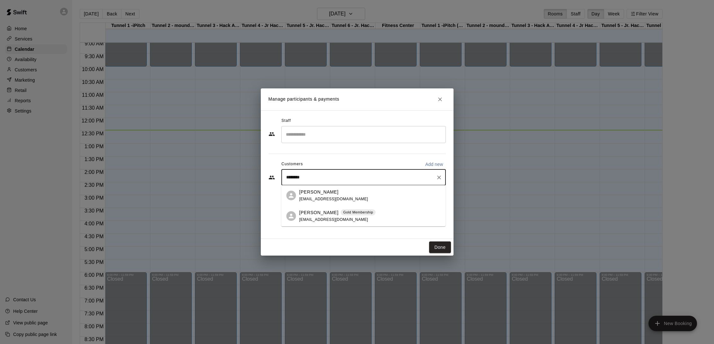
type input "*********"
click at [327, 197] on span "[EMAIL_ADDRESS][DOMAIN_NAME]" at bounding box center [333, 199] width 69 height 4
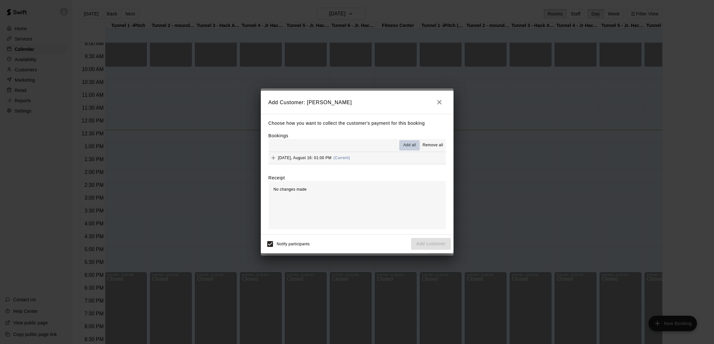
click at [411, 144] on span "Add all" at bounding box center [410, 145] width 13 height 6
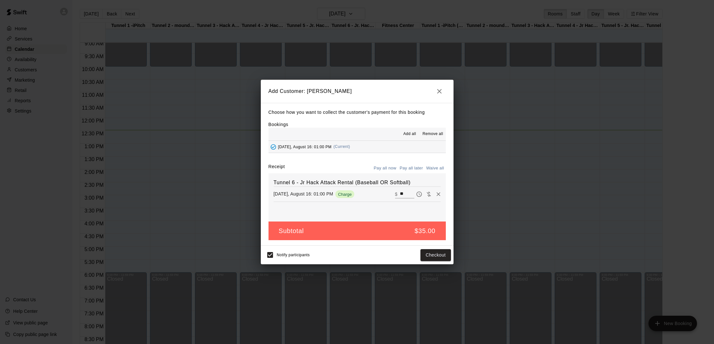
click at [405, 191] on input "**" at bounding box center [407, 194] width 14 height 8
type input "*"
type input "**"
drag, startPoint x: 437, startPoint y: 93, endPoint x: 434, endPoint y: 114, distance: 21.4
click at [438, 93] on icon "button" at bounding box center [440, 91] width 8 height 8
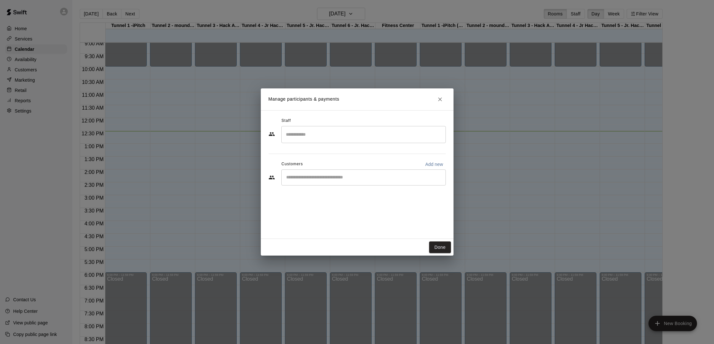
click at [364, 179] on input "Start typing to search customers..." at bounding box center [363, 177] width 159 height 6
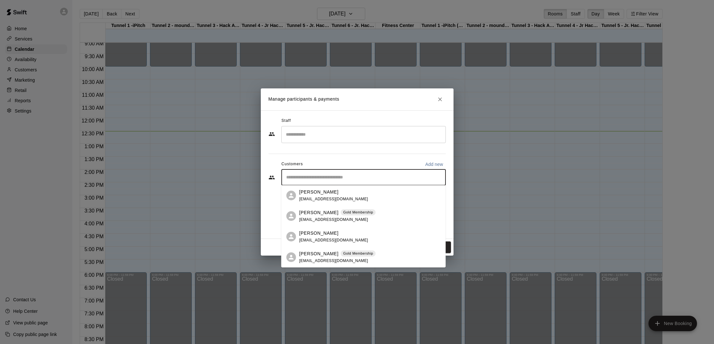
click at [361, 255] on p "Gold Membership" at bounding box center [358, 253] width 30 height 5
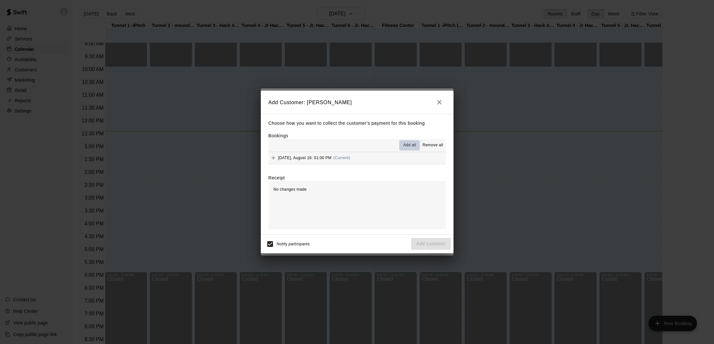
click at [410, 146] on span "Add all" at bounding box center [410, 145] width 13 height 6
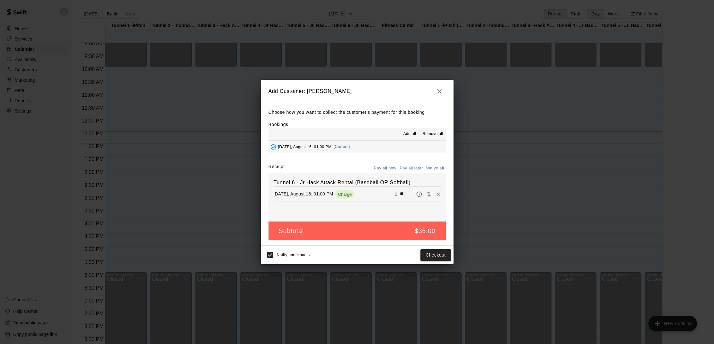
click at [407, 194] on input "**" at bounding box center [407, 194] width 14 height 8
type input "*"
type input "**"
click at [435, 254] on button "Checkout" at bounding box center [436, 255] width 30 height 12
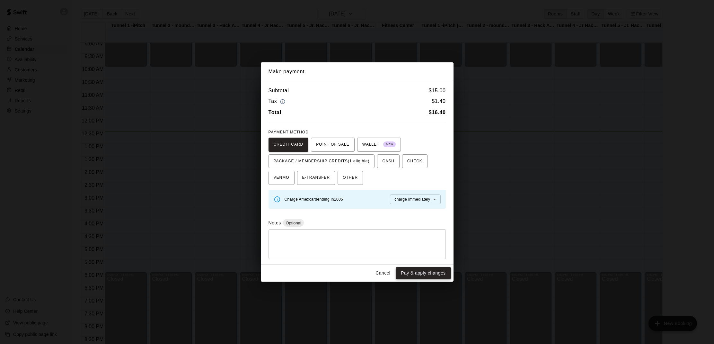
click at [426, 269] on button "Pay & apply changes" at bounding box center [423, 273] width 55 height 12
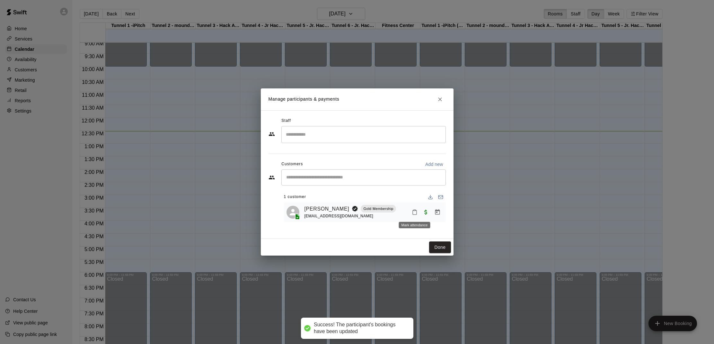
click at [413, 215] on button "Mark attendance" at bounding box center [414, 212] width 11 height 11
click at [423, 211] on icon at bounding box center [423, 212] width 6 height 6
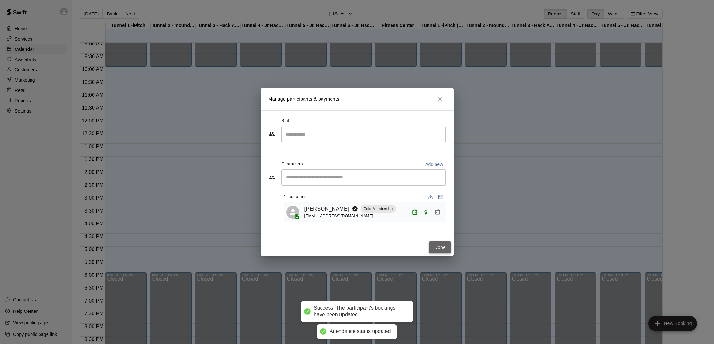
click at [437, 244] on button "Done" at bounding box center [440, 247] width 22 height 12
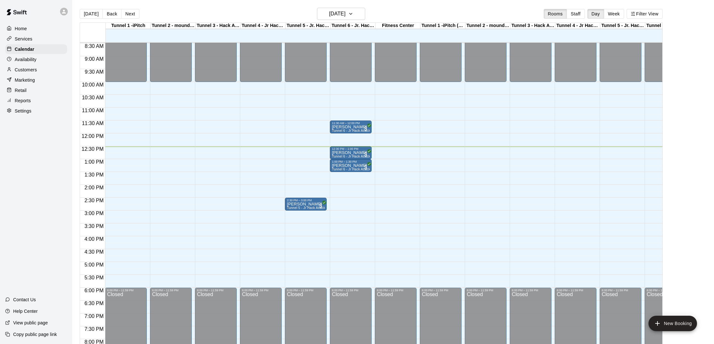
scroll to position [217, 0]
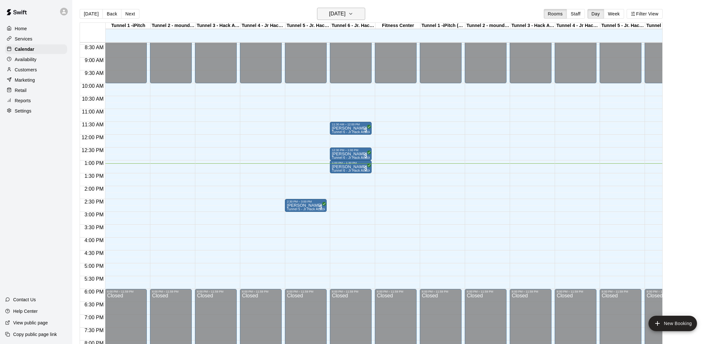
click at [357, 16] on button "[DATE]" at bounding box center [341, 14] width 48 height 12
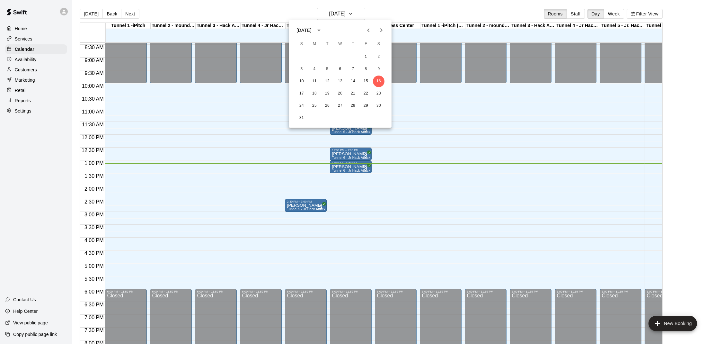
click at [349, 14] on div at bounding box center [357, 172] width 714 height 344
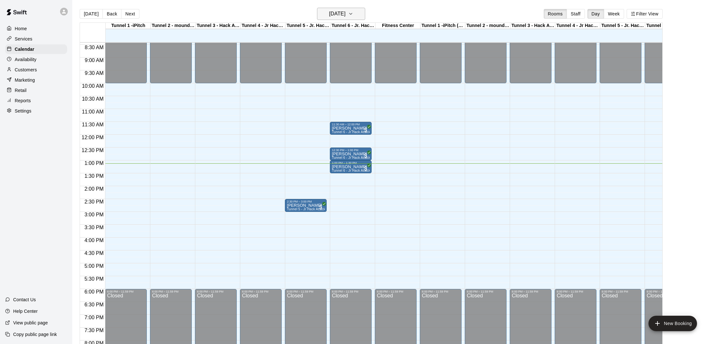
click at [345, 12] on h6 "[DATE]" at bounding box center [337, 13] width 16 height 9
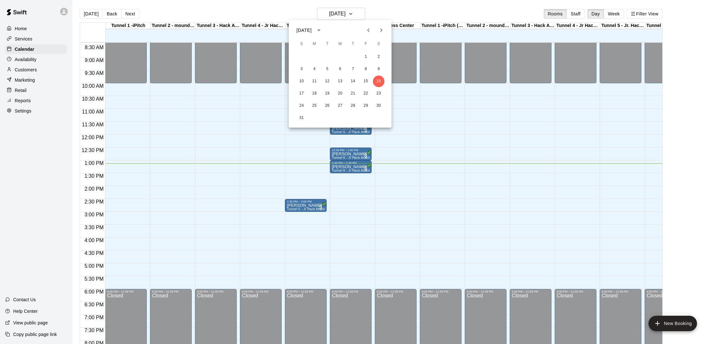
click at [380, 31] on icon "Next month" at bounding box center [382, 30] width 8 height 8
click at [379, 31] on icon "Next month" at bounding box center [382, 30] width 8 height 8
click at [315, 94] on button "17" at bounding box center [315, 94] width 12 height 12
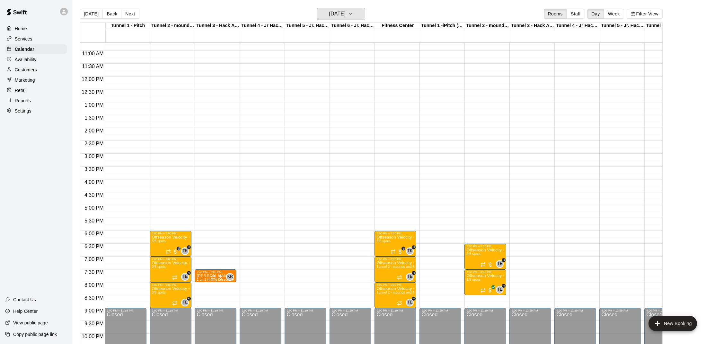
scroll to position [274, 0]
click at [345, 17] on h6 "[DATE]" at bounding box center [337, 13] width 16 height 9
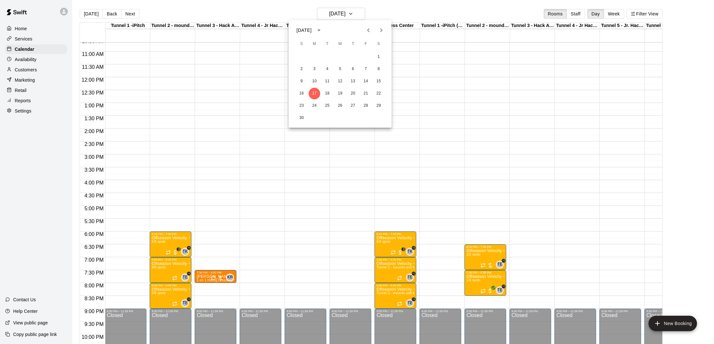
click at [369, 31] on icon "Previous month" at bounding box center [368, 30] width 2 height 4
click at [381, 81] on button "16" at bounding box center [379, 82] width 12 height 12
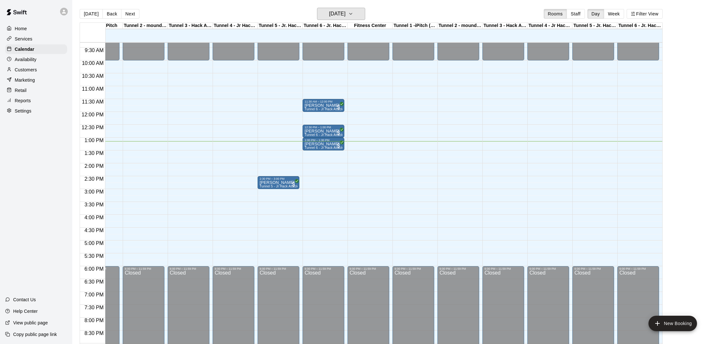
scroll to position [239, 14]
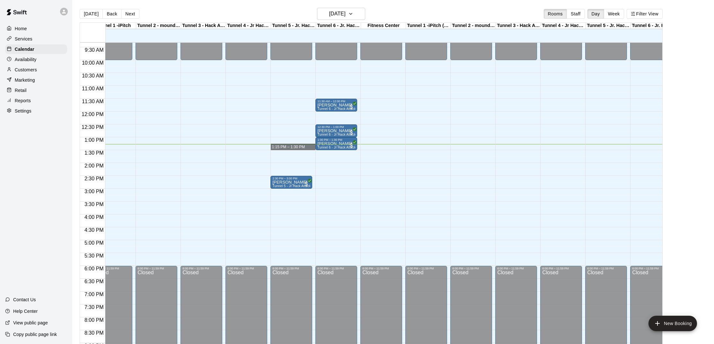
drag, startPoint x: 275, startPoint y: 151, endPoint x: 277, endPoint y: 147, distance: 4.9
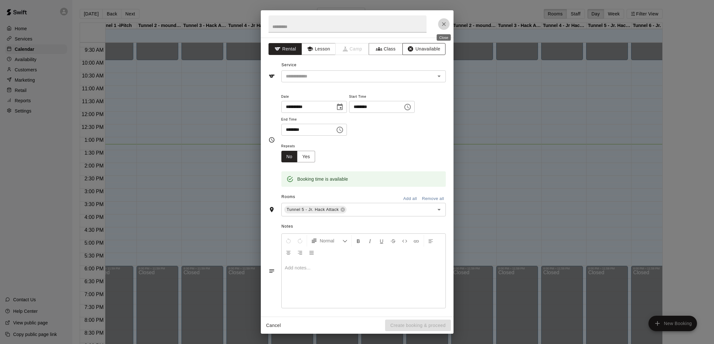
drag, startPoint x: 442, startPoint y: 23, endPoint x: 426, endPoint y: 53, distance: 34.8
click at [442, 23] on icon "Close" at bounding box center [444, 24] width 4 height 4
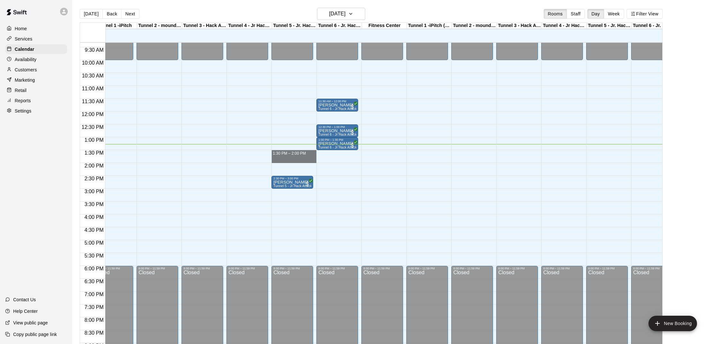
drag, startPoint x: 278, startPoint y: 150, endPoint x: 279, endPoint y: 158, distance: 8.1
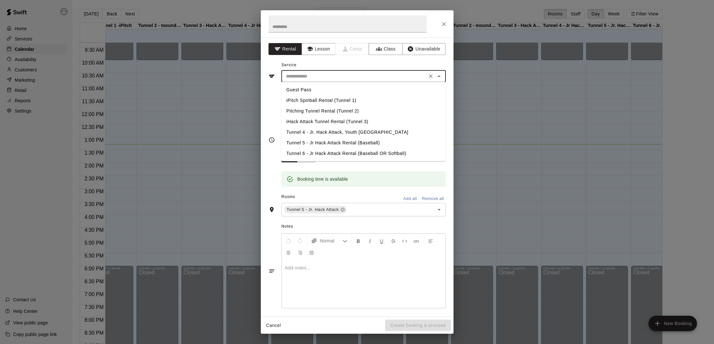
click at [370, 79] on input "text" at bounding box center [354, 76] width 142 height 8
drag, startPoint x: 340, startPoint y: 138, endPoint x: 344, endPoint y: 137, distance: 3.7
click at [340, 138] on li "Tunnel 5 - Jr Hack Attack Rental (Baseball)" at bounding box center [363, 143] width 165 height 11
type input "**********"
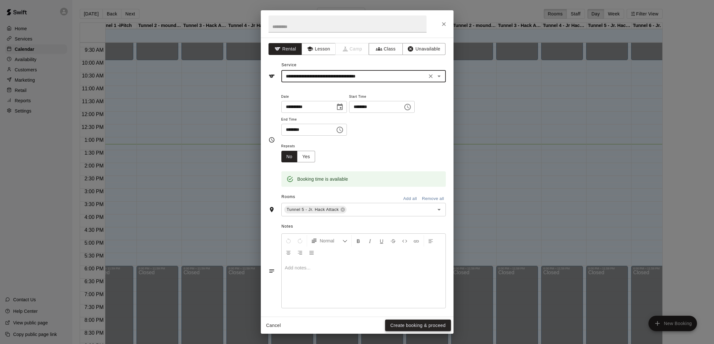
click at [411, 322] on button "Create booking & proceed" at bounding box center [418, 325] width 66 height 12
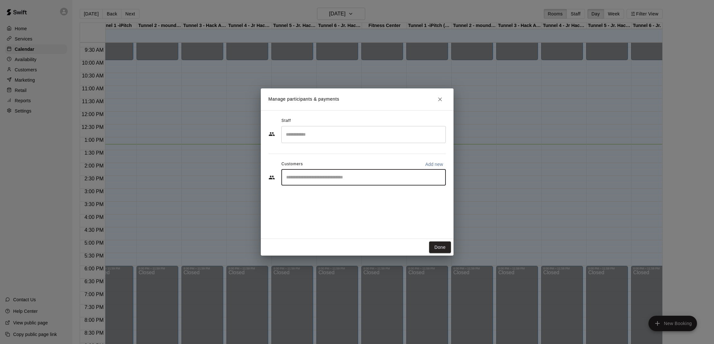
click at [331, 176] on input "Start typing to search customers..." at bounding box center [363, 177] width 159 height 6
type input "******"
click at [324, 193] on p "[PERSON_NAME]" at bounding box center [318, 192] width 39 height 7
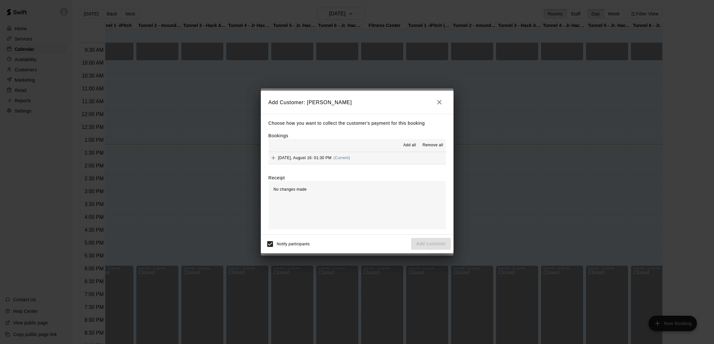
click at [408, 145] on span "Add all" at bounding box center [410, 145] width 13 height 6
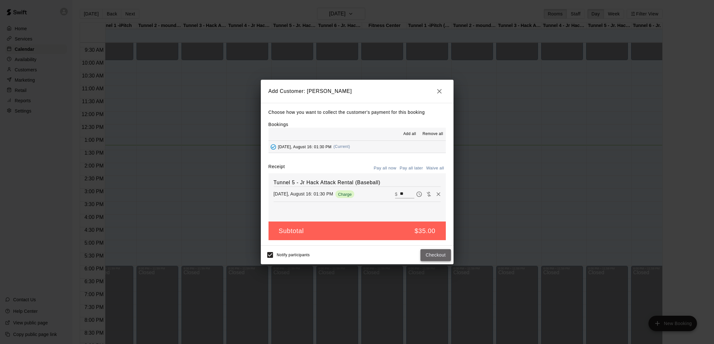
click at [437, 254] on button "Checkout" at bounding box center [436, 255] width 30 height 12
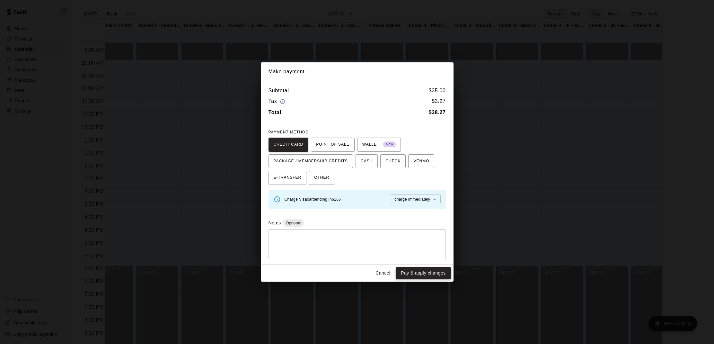
click at [423, 269] on button "Pay & apply changes" at bounding box center [423, 273] width 55 height 12
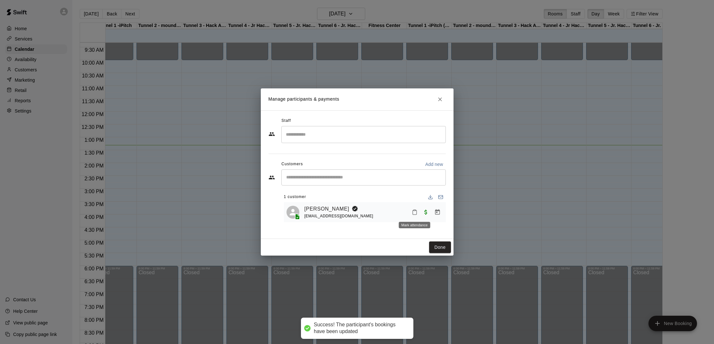
click at [413, 212] on icon "Mark attendance" at bounding box center [415, 212] width 4 height 4
click at [422, 211] on li "[PERSON_NAME] attended" at bounding box center [455, 215] width 75 height 10
click at [435, 245] on button "Done" at bounding box center [440, 247] width 22 height 12
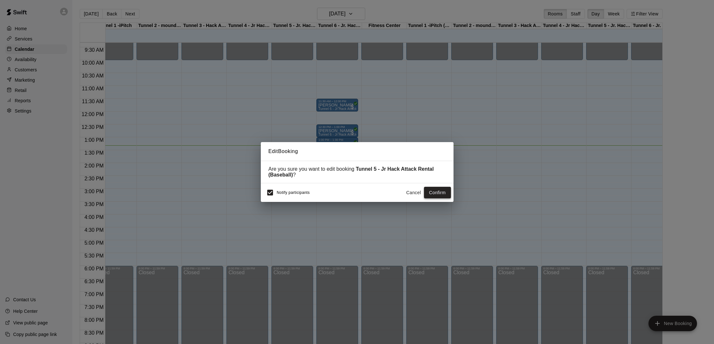
click at [442, 192] on button "Confirm" at bounding box center [437, 193] width 27 height 12
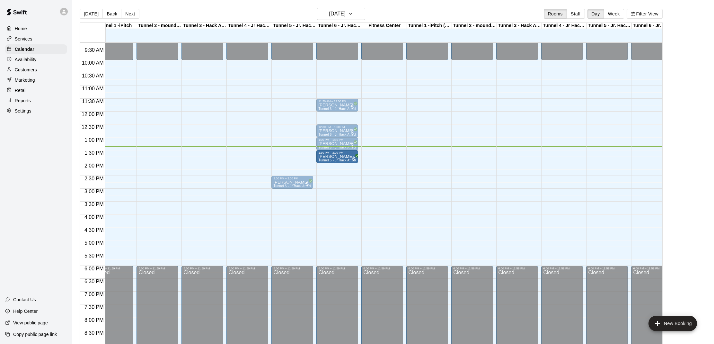
drag, startPoint x: 289, startPoint y: 152, endPoint x: 326, endPoint y: 163, distance: 38.5
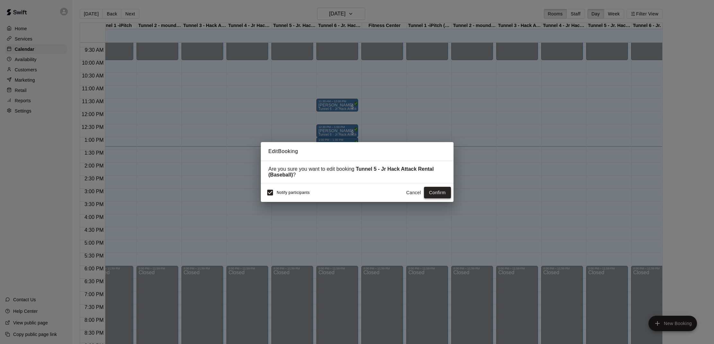
click at [440, 193] on button "Confirm" at bounding box center [437, 193] width 27 height 12
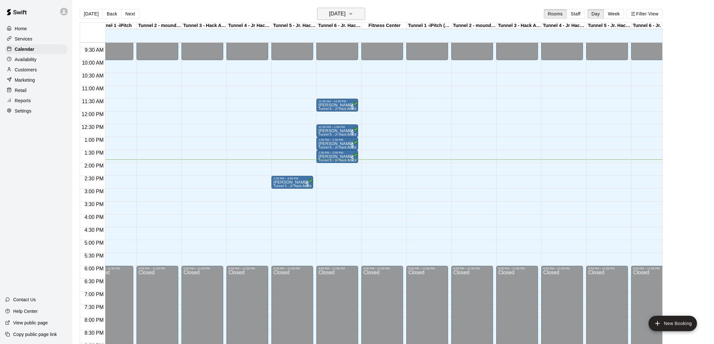
click at [342, 15] on h6 "[DATE]" at bounding box center [337, 13] width 16 height 9
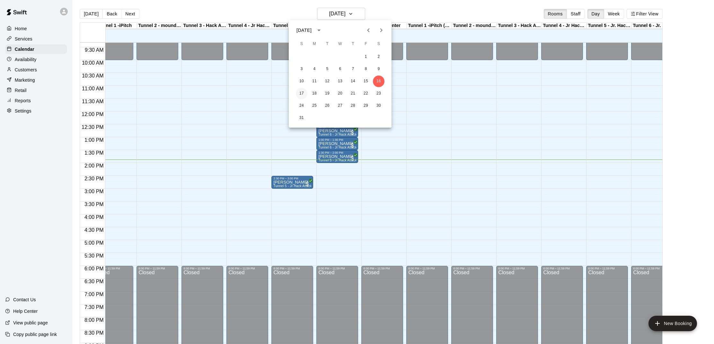
click at [302, 92] on button "17" at bounding box center [302, 94] width 12 height 12
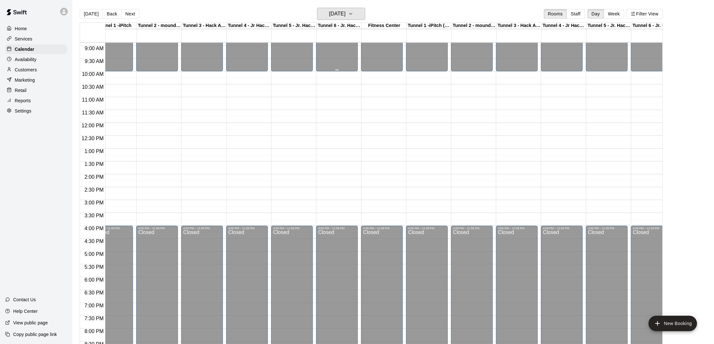
scroll to position [225, 14]
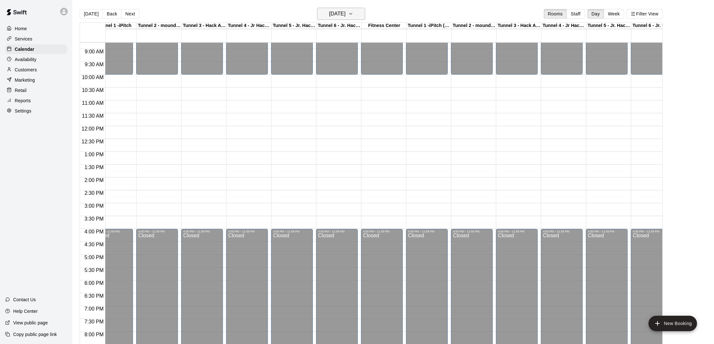
click at [345, 18] on h6 "[DATE]" at bounding box center [337, 13] width 16 height 9
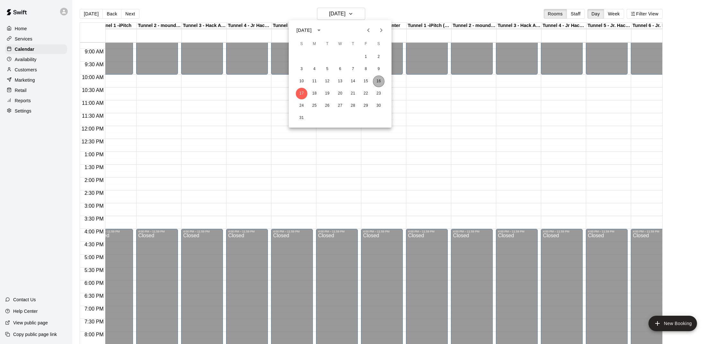
click at [377, 81] on button "16" at bounding box center [379, 82] width 12 height 12
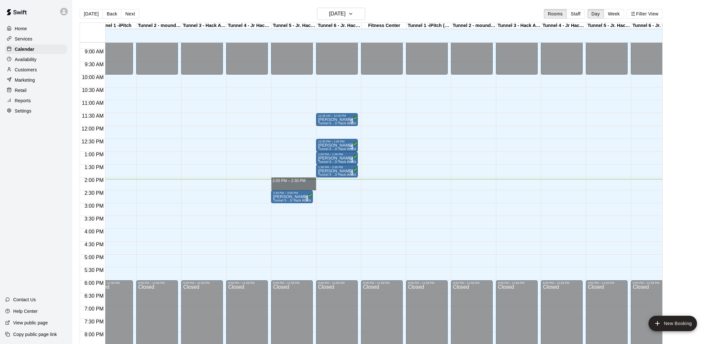
drag, startPoint x: 272, startPoint y: 178, endPoint x: 276, endPoint y: 185, distance: 8.8
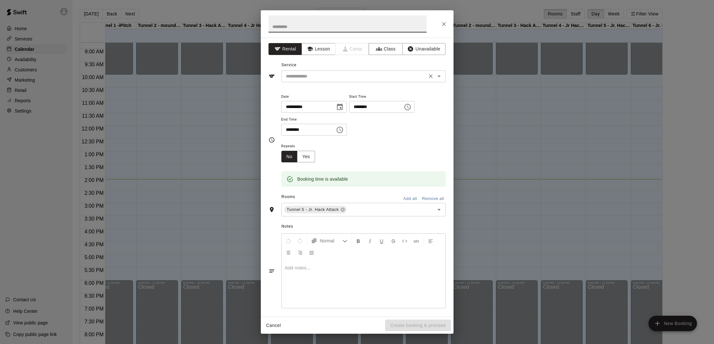
click at [340, 78] on input "text" at bounding box center [354, 76] width 142 height 8
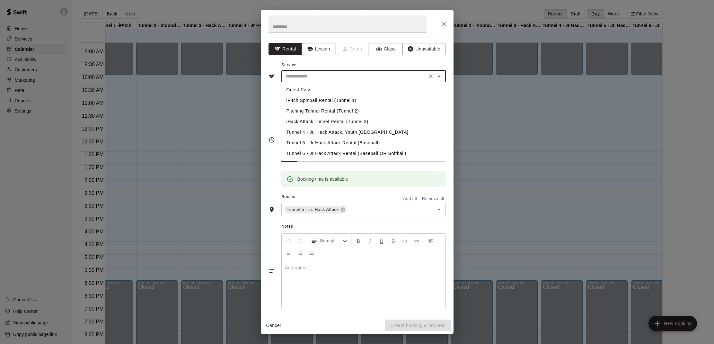
click at [343, 143] on li "Tunnel 5 - Jr Hack Attack Rental (Baseball)" at bounding box center [363, 143] width 165 height 11
type input "**********"
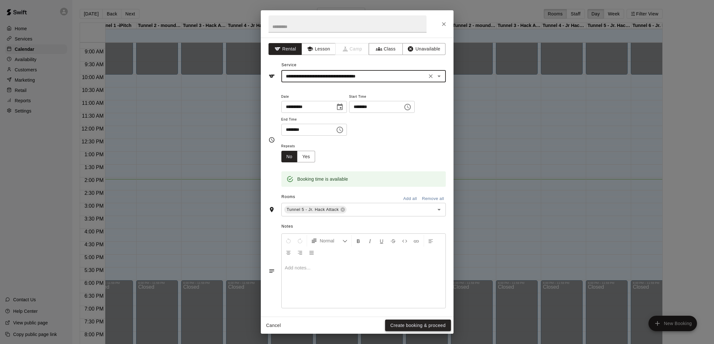
click at [406, 325] on button "Create booking & proceed" at bounding box center [418, 325] width 66 height 12
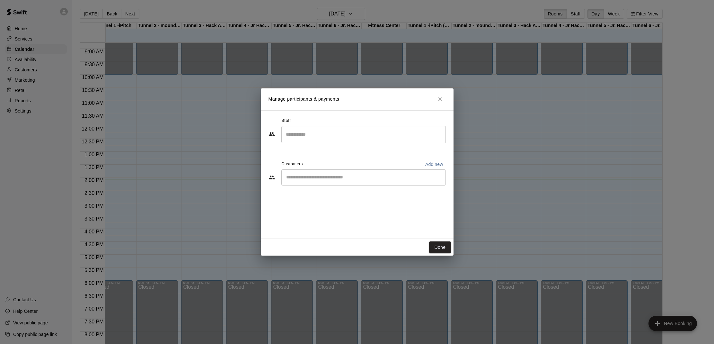
click at [318, 179] on input "Start typing to search customers..." at bounding box center [363, 177] width 159 height 6
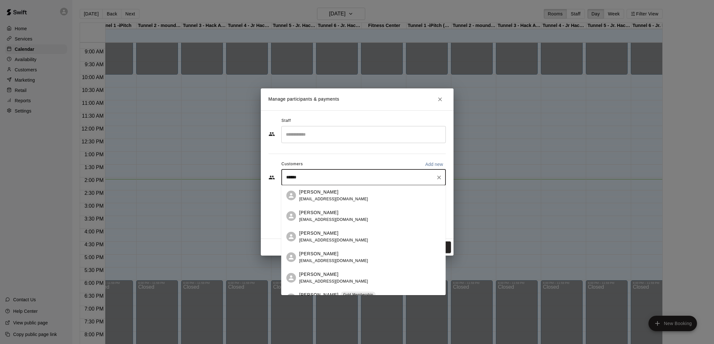
type input "*******"
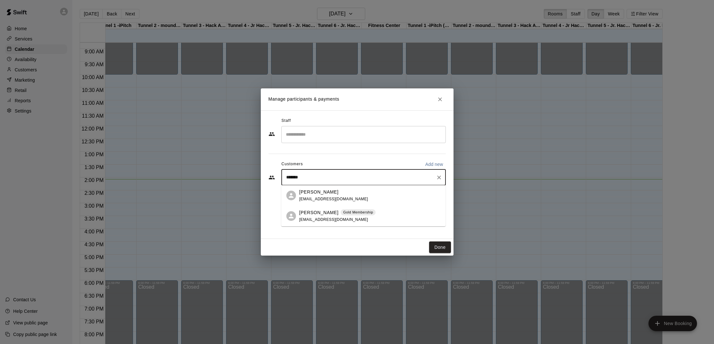
click at [321, 221] on span "[EMAIL_ADDRESS][DOMAIN_NAME]" at bounding box center [333, 219] width 69 height 4
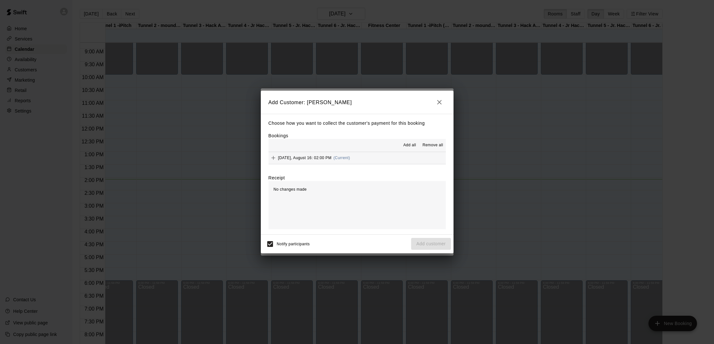
click at [411, 146] on span "Add all" at bounding box center [410, 145] width 13 height 6
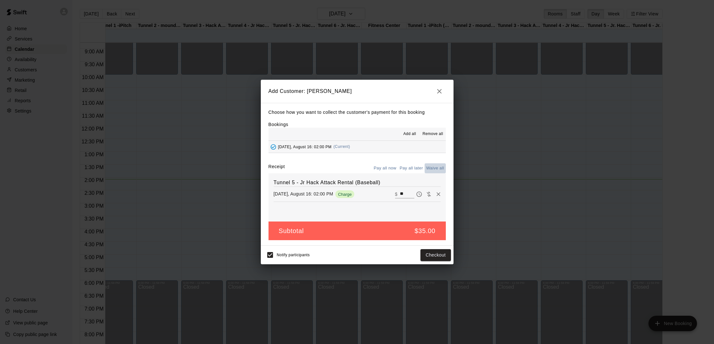
click at [435, 166] on button "Waive all" at bounding box center [435, 168] width 21 height 10
type input "*"
click at [430, 256] on button "Add customer" at bounding box center [431, 255] width 40 height 12
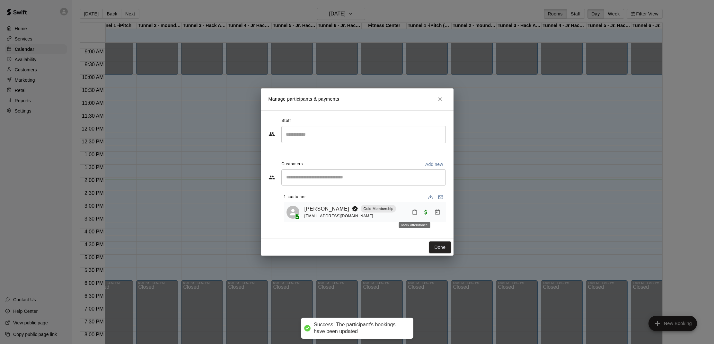
click at [418, 214] on button "Mark attendance" at bounding box center [414, 212] width 11 height 11
click at [432, 213] on p "[PERSON_NAME] attended" at bounding box center [456, 211] width 57 height 6
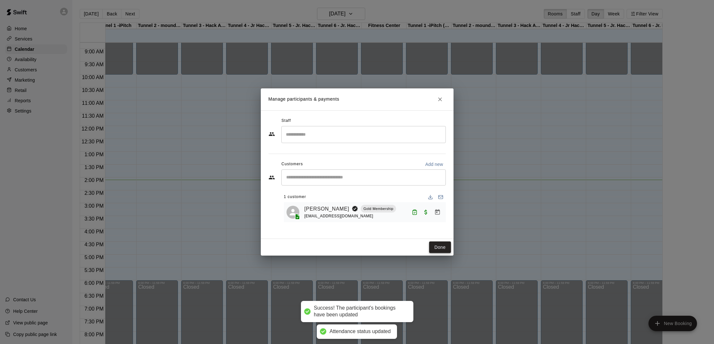
click at [436, 247] on button "Done" at bounding box center [440, 247] width 22 height 12
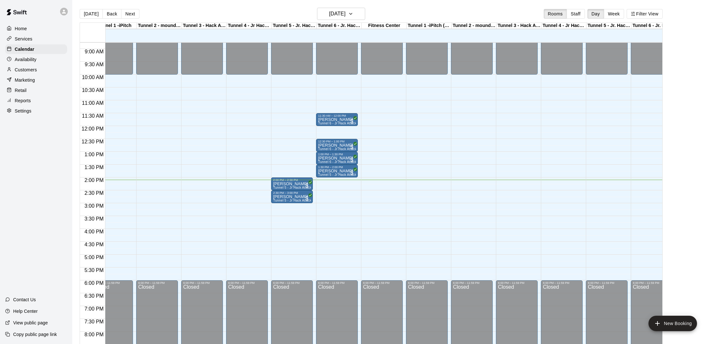
scroll to position [0, 0]
click at [59, 236] on div "Home Services Calendar Availability Customers Marketing Retail Reports Settings…" at bounding box center [36, 172] width 72 height 344
drag, startPoint x: 316, startPoint y: 193, endPoint x: 320, endPoint y: 195, distance: 4.0
click at [320, 195] on div "12:00 AM 12:30 AM 1:00 AM 1:30 AM 2:00 AM 2:30 AM 3:00 AM 3:30 AM 4:00 AM 4:30 …" at bounding box center [371, 196] width 583 height 309
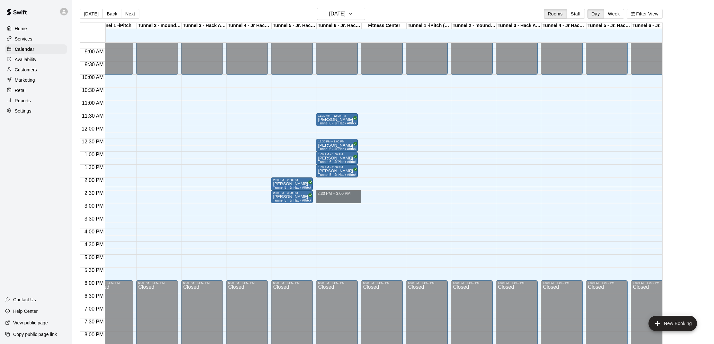
drag, startPoint x: 320, startPoint y: 193, endPoint x: 322, endPoint y: 202, distance: 9.5
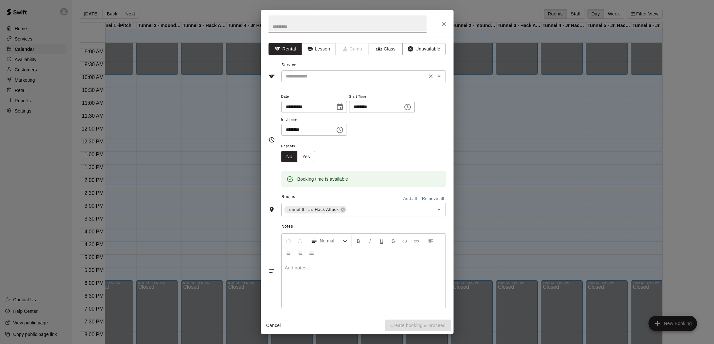
click at [336, 76] on input "text" at bounding box center [354, 76] width 142 height 8
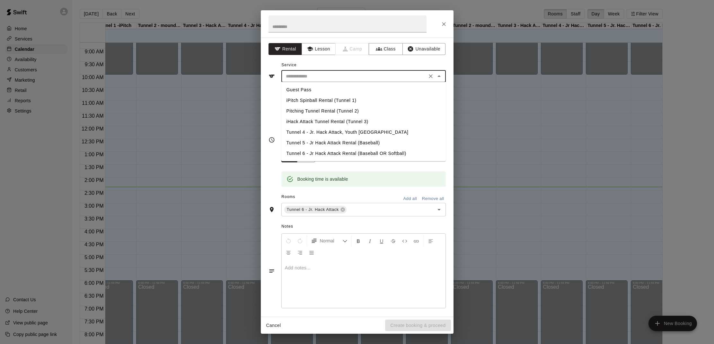
click at [329, 151] on li "Tunnel 6 - Jr Hack Attack Rental (Baseball OR Softball)" at bounding box center [363, 153] width 165 height 11
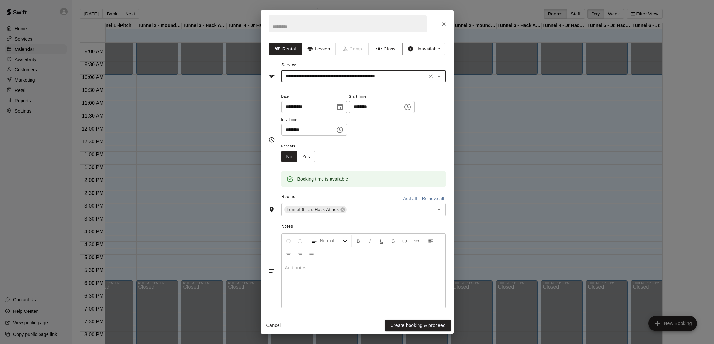
type input "**********"
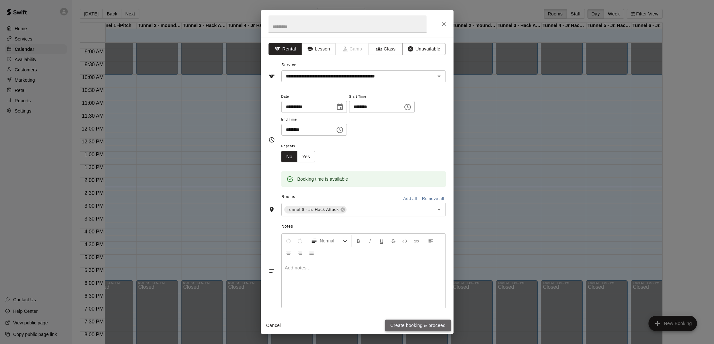
click at [431, 325] on button "Create booking & proceed" at bounding box center [418, 325] width 66 height 12
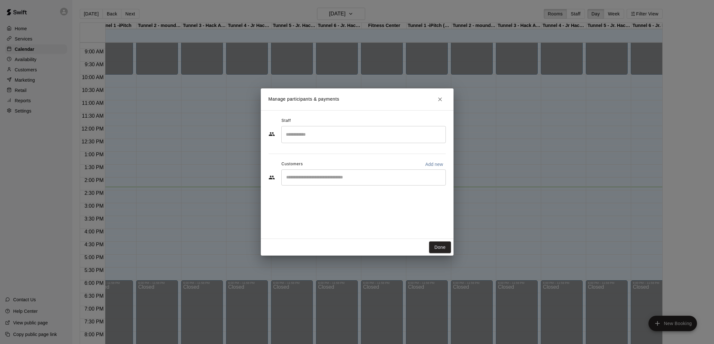
click at [337, 182] on div "​" at bounding box center [363, 177] width 165 height 16
type input "****"
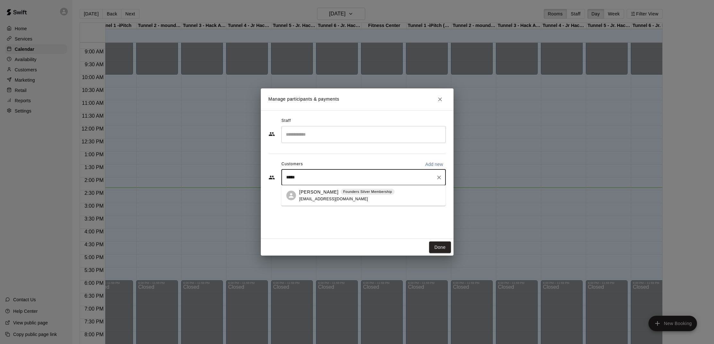
click at [330, 199] on span "[EMAIL_ADDRESS][DOMAIN_NAME]" at bounding box center [333, 199] width 69 height 4
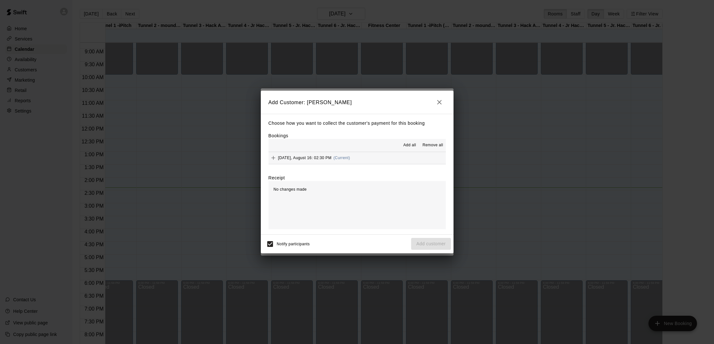
click at [413, 144] on span "Add all" at bounding box center [410, 145] width 13 height 6
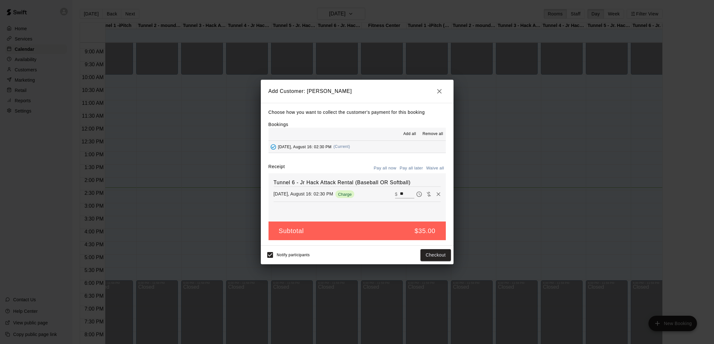
click at [429, 166] on button "Waive all" at bounding box center [435, 168] width 21 height 10
type input "*"
click at [432, 255] on button "Add customer" at bounding box center [431, 255] width 40 height 12
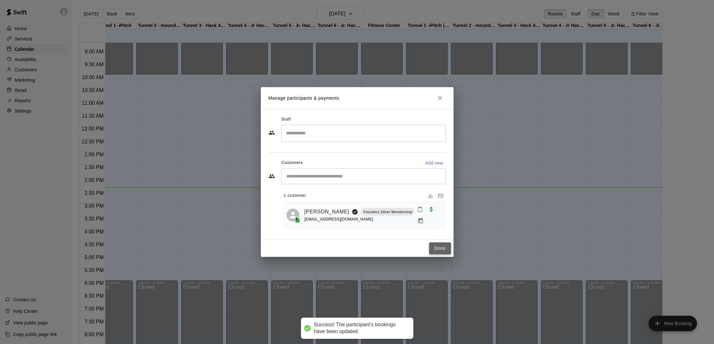
click at [443, 246] on button "Done" at bounding box center [440, 248] width 22 height 12
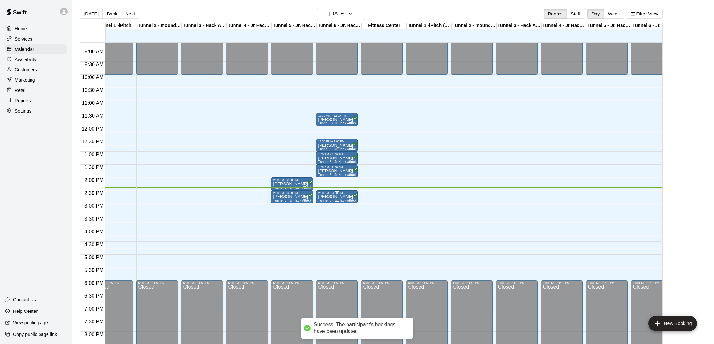
click at [339, 197] on p "[PERSON_NAME]" at bounding box center [337, 197] width 38 height 0
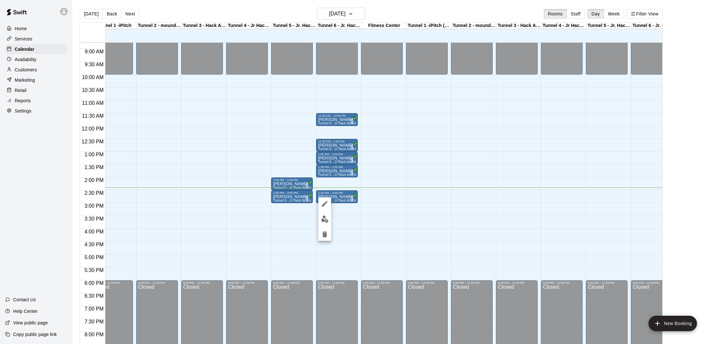
click at [325, 218] on img "edit" at bounding box center [324, 218] width 7 height 7
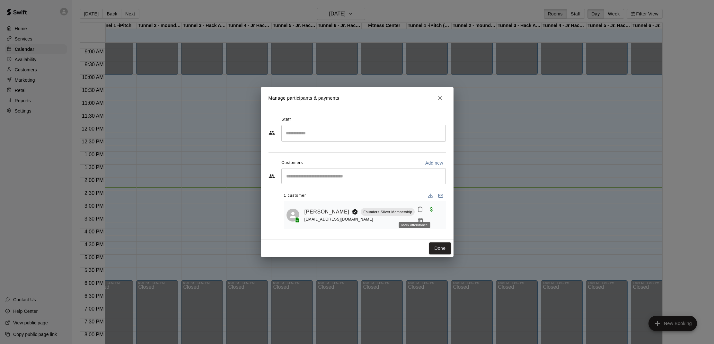
click at [417, 212] on icon "Mark attendance" at bounding box center [420, 209] width 6 height 6
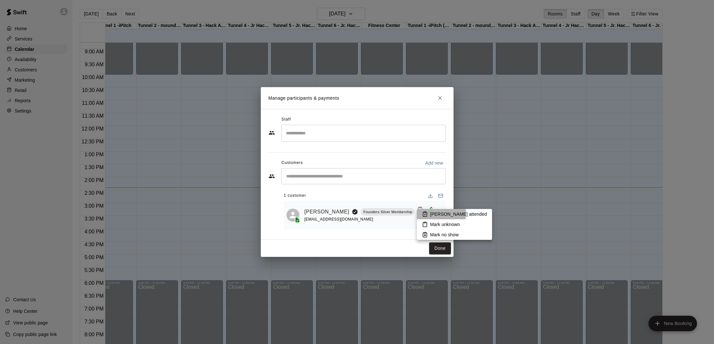
click at [431, 213] on p "[PERSON_NAME] attended" at bounding box center [458, 214] width 57 height 6
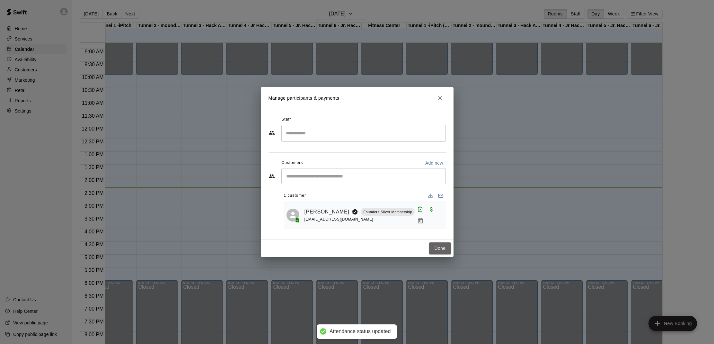
drag, startPoint x: 435, startPoint y: 245, endPoint x: 406, endPoint y: 244, distance: 29.3
click at [435, 244] on button "Done" at bounding box center [440, 248] width 22 height 12
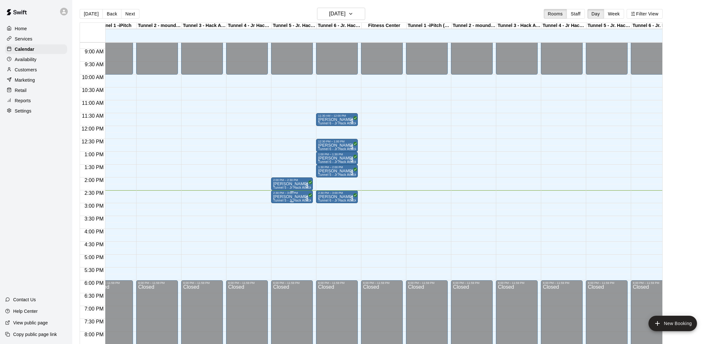
click at [280, 197] on p "[PERSON_NAME]" at bounding box center [292, 197] width 38 height 0
click at [282, 218] on img "edit" at bounding box center [279, 218] width 7 height 7
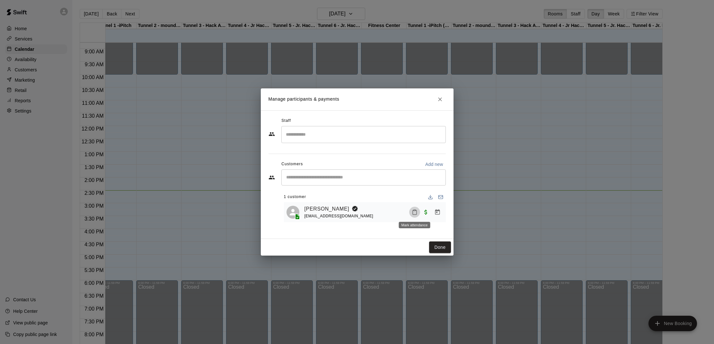
click at [413, 211] on icon "Mark attendance" at bounding box center [415, 212] width 6 height 6
click at [434, 212] on p "[PERSON_NAME] attended" at bounding box center [458, 214] width 57 height 6
click at [440, 251] on button "Done" at bounding box center [440, 247] width 22 height 12
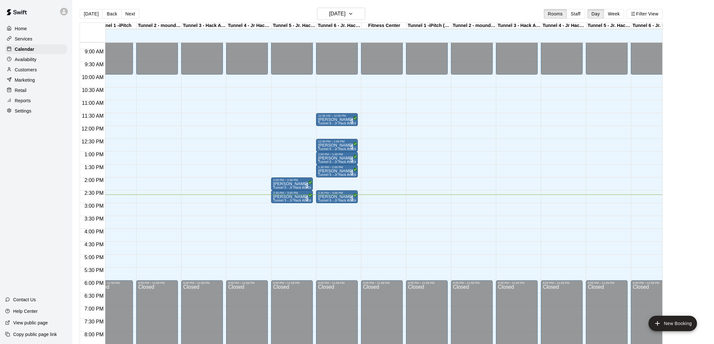
click at [34, 206] on div "Home Services Calendar Availability Customers Marketing Retail Reports Settings…" at bounding box center [36, 172] width 72 height 344
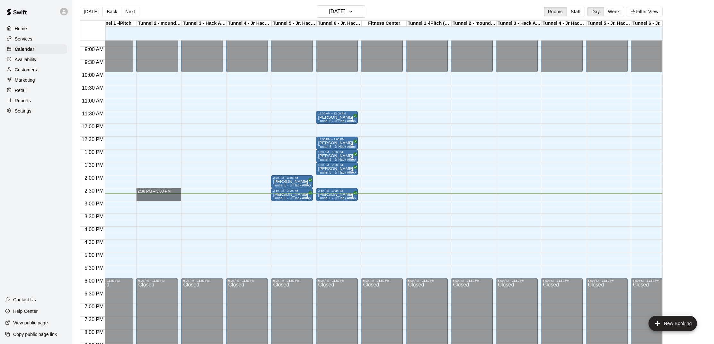
drag, startPoint x: 138, startPoint y: 189, endPoint x: 138, endPoint y: 197, distance: 8.4
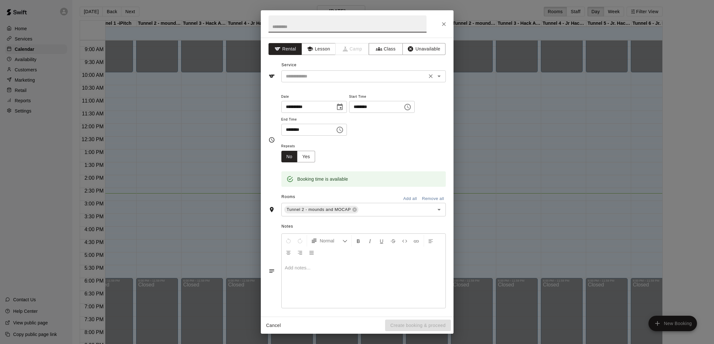
click at [338, 76] on input "text" at bounding box center [354, 76] width 142 height 8
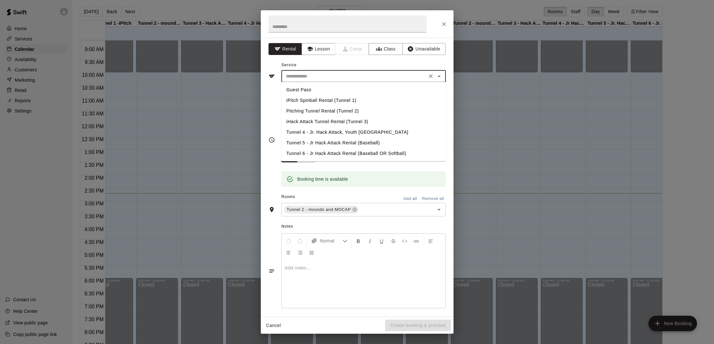
click at [334, 113] on li "Pitching Tunnel Rental (Tunnel 2)" at bounding box center [363, 111] width 165 height 11
type input "**********"
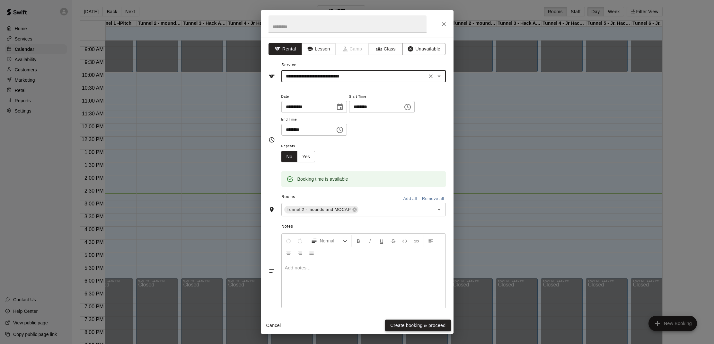
click at [398, 324] on button "Create booking & proceed" at bounding box center [418, 325] width 66 height 12
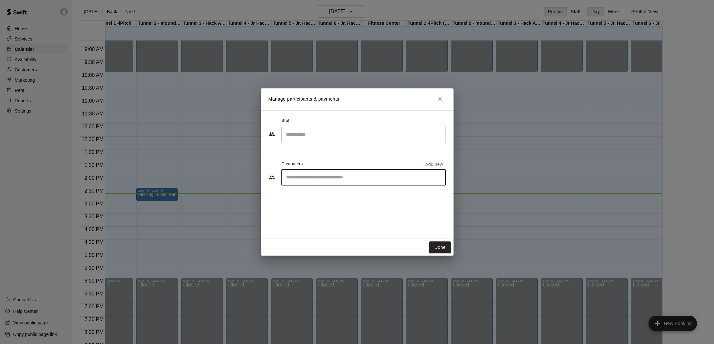
click at [331, 180] on input "Start typing to search customers..." at bounding box center [363, 177] width 159 height 6
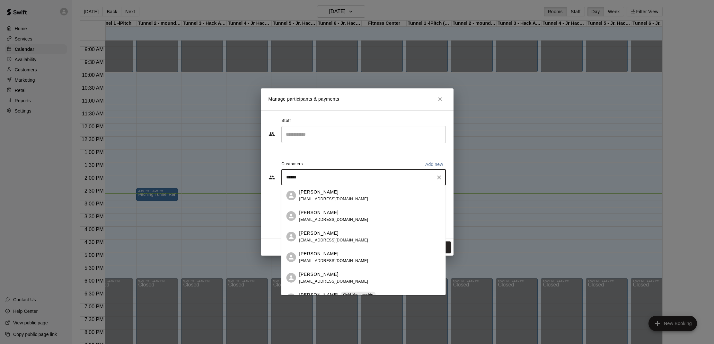
type input "*******"
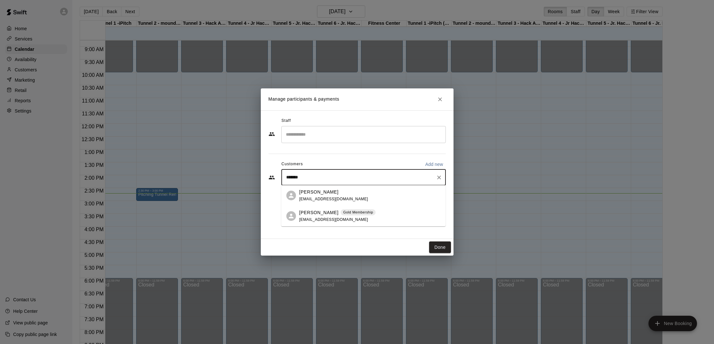
click at [341, 212] on span "Gold Membership" at bounding box center [358, 211] width 35 height 5
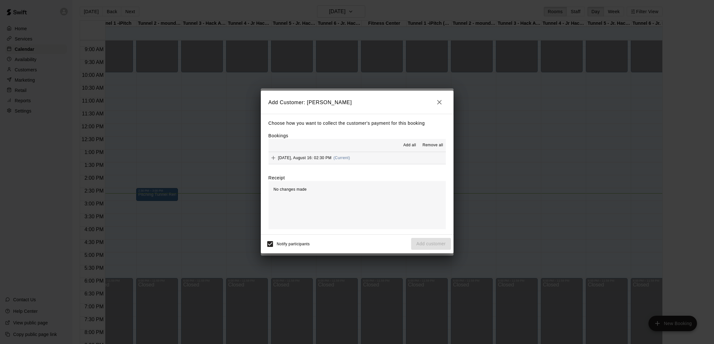
click at [413, 141] on button "Add all" at bounding box center [409, 145] width 21 height 10
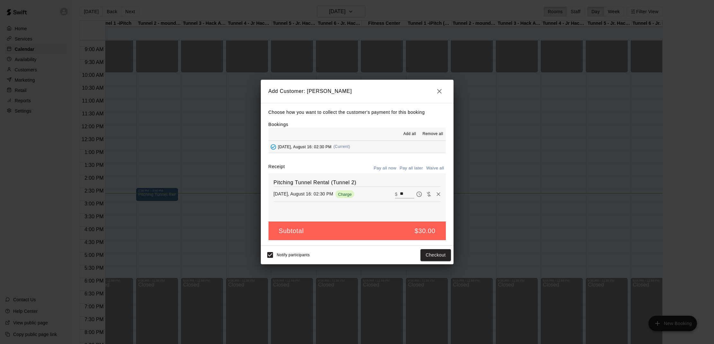
click at [442, 165] on button "Waive all" at bounding box center [435, 168] width 21 height 10
type input "*"
click at [432, 257] on button "Add customer" at bounding box center [431, 255] width 40 height 12
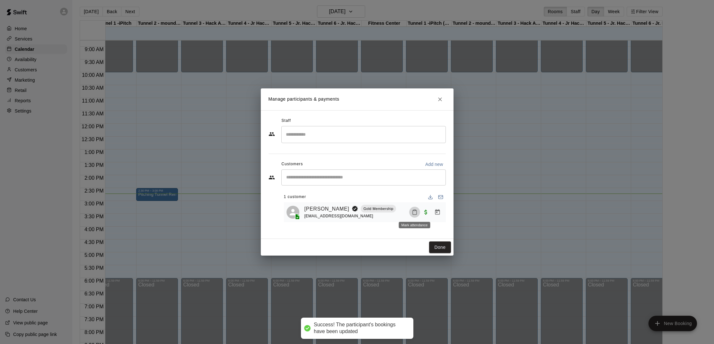
click at [414, 211] on icon "Mark attendance" at bounding box center [415, 212] width 6 height 6
drag, startPoint x: 434, startPoint y: 211, endPoint x: 445, endPoint y: 221, distance: 14.5
click at [434, 211] on p "[PERSON_NAME] attended" at bounding box center [458, 214] width 57 height 6
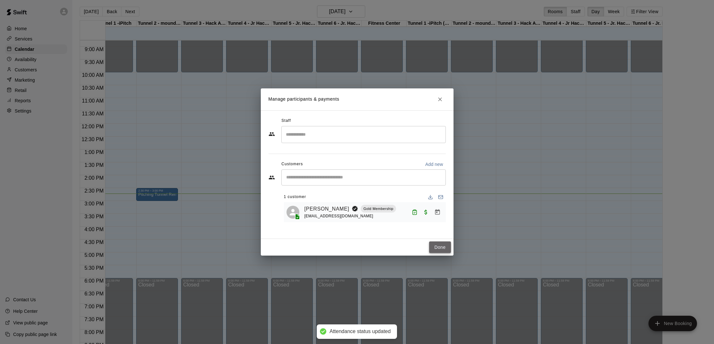
click at [441, 246] on button "Done" at bounding box center [440, 247] width 22 height 12
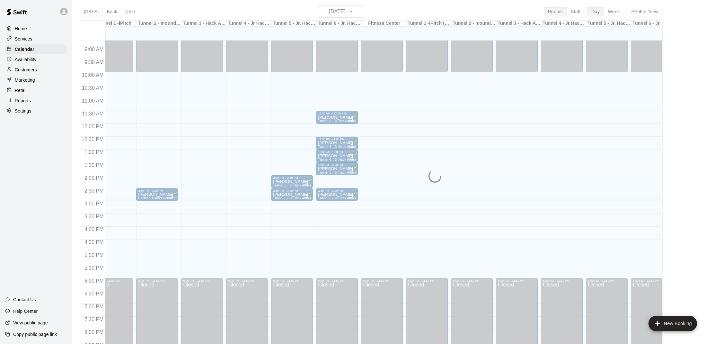
click at [12, 209] on div "Home Services Calendar Availability Customers Marketing Retail Reports Settings…" at bounding box center [36, 172] width 72 height 344
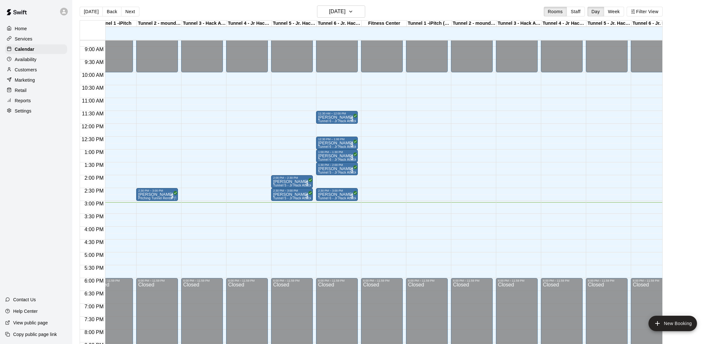
click at [12, 209] on div "Home Services Calendar Availability Customers Marketing Retail Reports Settings…" at bounding box center [36, 172] width 72 height 344
click at [12, 212] on div "Home Services Calendar Availability Customers Marketing Retail Reports Settings…" at bounding box center [36, 172] width 72 height 344
drag, startPoint x: 316, startPoint y: 215, endPoint x: 315, endPoint y: 219, distance: 4.3
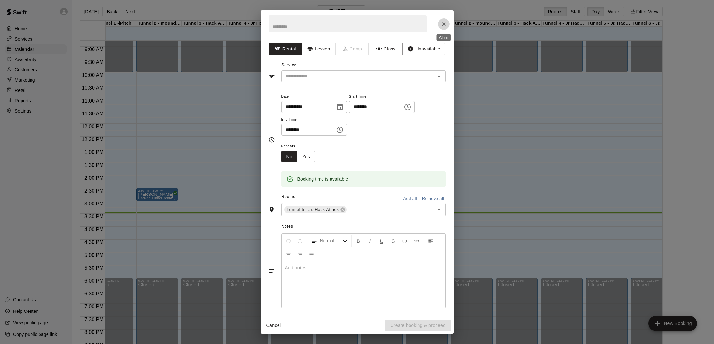
click at [443, 23] on icon "Close" at bounding box center [444, 24] width 4 height 4
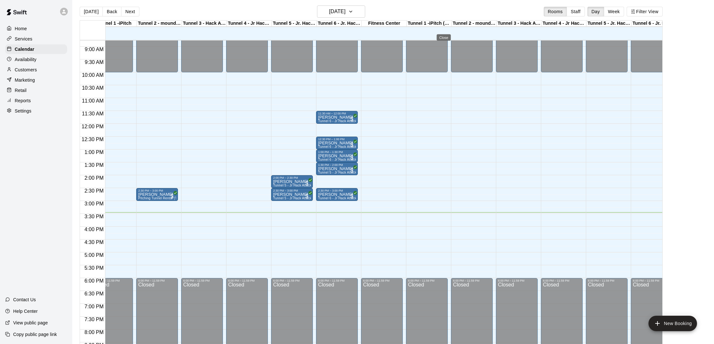
scroll to position [0, 0]
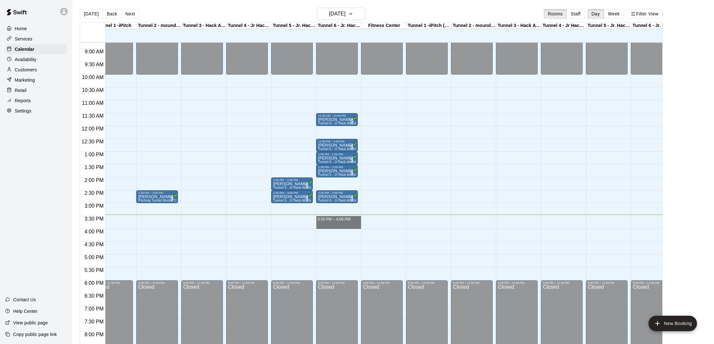
drag, startPoint x: 319, startPoint y: 217, endPoint x: 320, endPoint y: 225, distance: 7.4
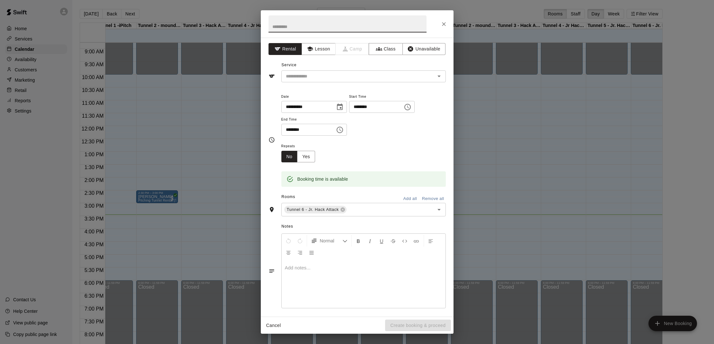
scroll to position [0, 0]
click at [368, 78] on input "text" at bounding box center [354, 76] width 142 height 8
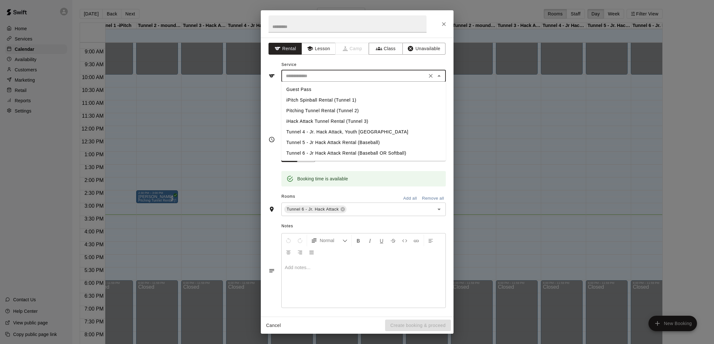
click at [335, 150] on li "Tunnel 6 - Jr Hack Attack Rental (Baseball OR Softball)" at bounding box center [363, 153] width 165 height 11
type input "**********"
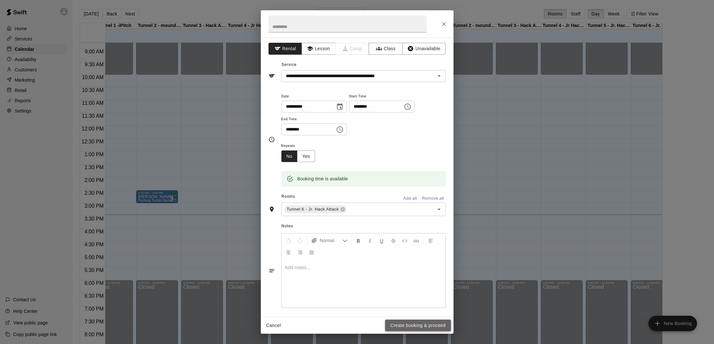
click at [419, 323] on button "Create booking & proceed" at bounding box center [418, 325] width 66 height 12
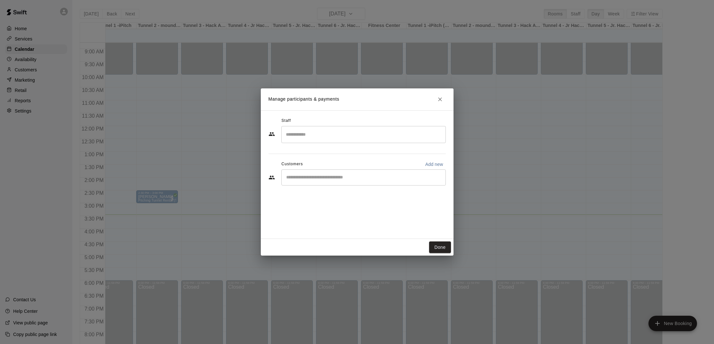
click at [326, 179] on input "Start typing to search customers..." at bounding box center [363, 177] width 159 height 6
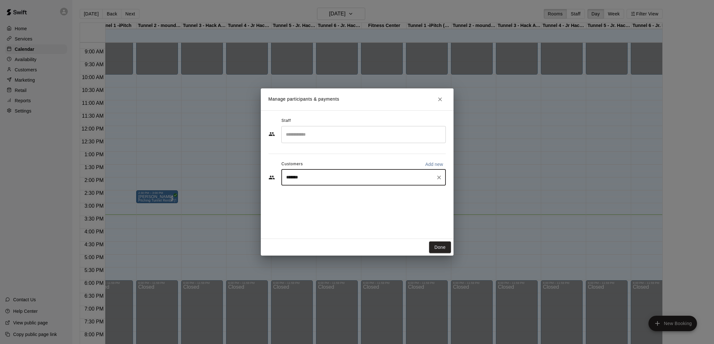
type input "********"
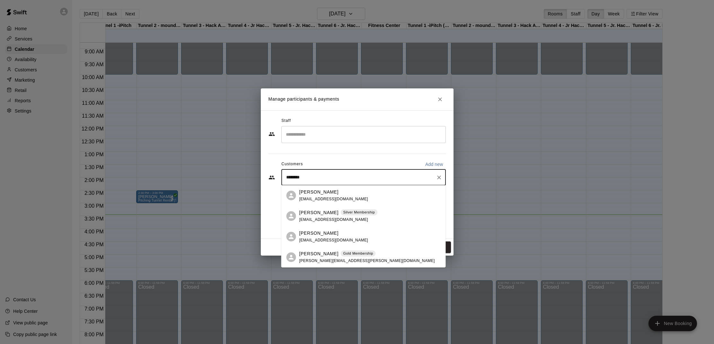
click at [343, 253] on p "Gold Membership" at bounding box center [358, 253] width 30 height 5
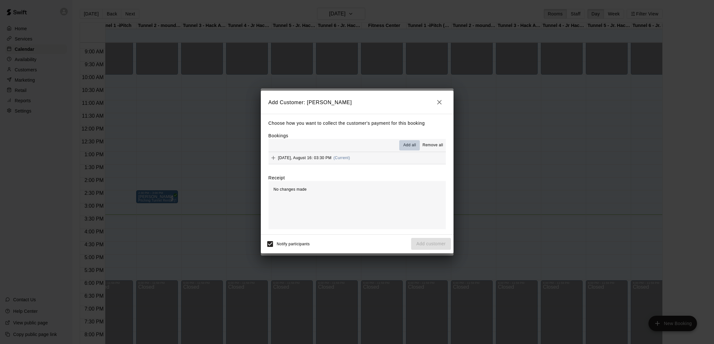
click at [407, 147] on span "Add all" at bounding box center [410, 145] width 13 height 6
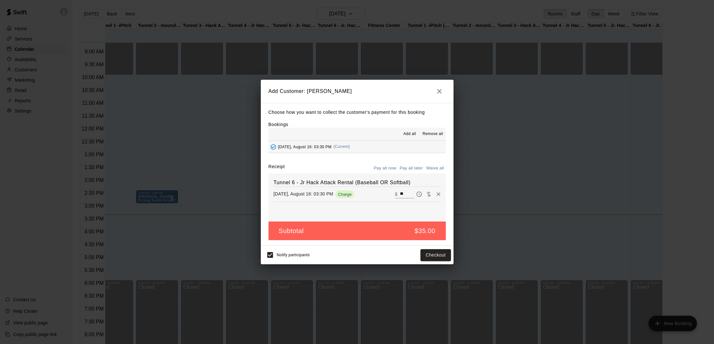
click at [433, 166] on button "Waive all" at bounding box center [435, 168] width 21 height 10
type input "*"
click at [419, 253] on button "Add customer" at bounding box center [431, 255] width 40 height 12
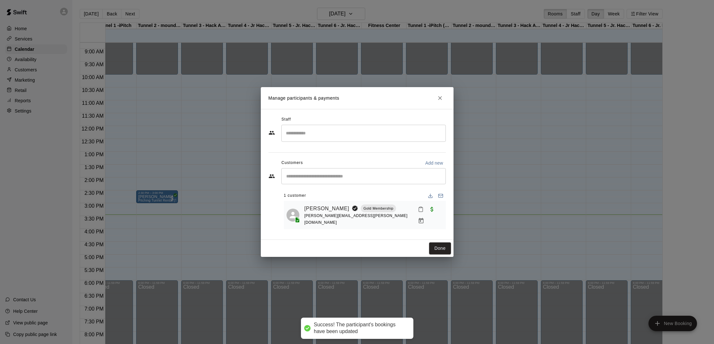
click at [415, 215] on button "Mark attendance" at bounding box center [420, 209] width 11 height 11
click at [433, 214] on p "[PERSON_NAME] attended" at bounding box center [456, 211] width 57 height 6
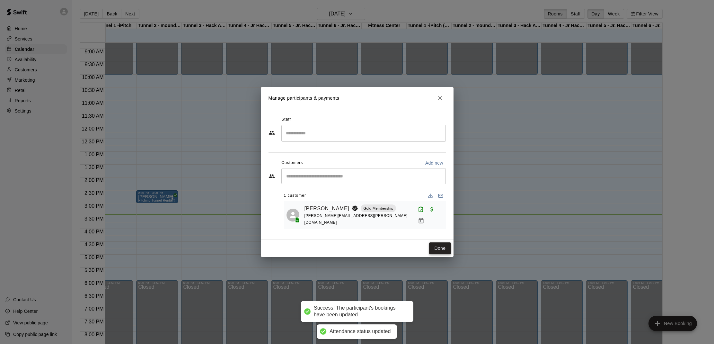
click at [439, 245] on button "Done" at bounding box center [440, 248] width 22 height 12
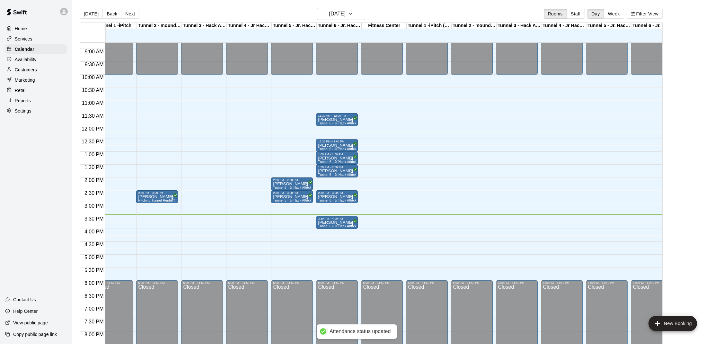
scroll to position [0, 0]
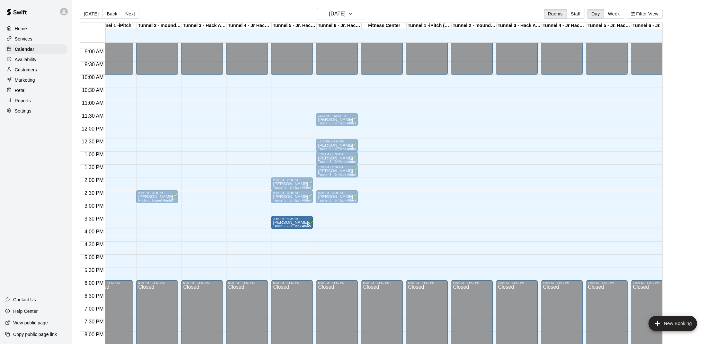
drag, startPoint x: 330, startPoint y: 224, endPoint x: 289, endPoint y: 225, distance: 40.8
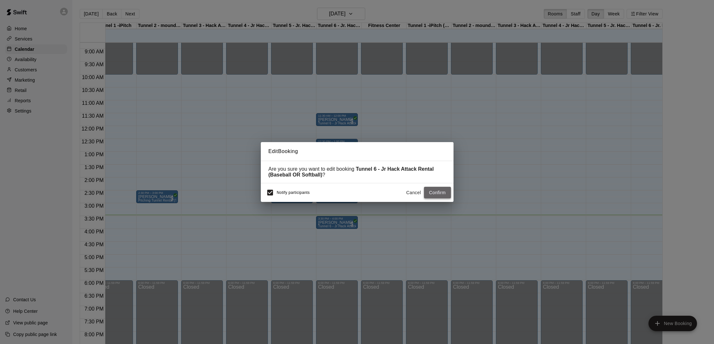
click at [437, 192] on button "Confirm" at bounding box center [437, 193] width 27 height 12
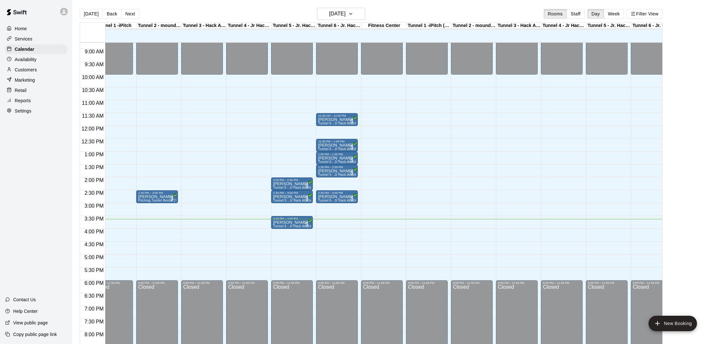
click at [1, 227] on div "Home Services Calendar Availability Customers Marketing Retail Reports Settings…" at bounding box center [36, 172] width 72 height 344
click at [2, 227] on div "Home Services Calendar Availability Customers Marketing Retail Reports Settings…" at bounding box center [36, 172] width 72 height 344
click at [5, 227] on div "Home Services Calendar Availability Customers Marketing Retail Reports Settings…" at bounding box center [36, 172] width 72 height 344
click at [28, 171] on div "Home Services Calendar Availability Customers Marketing Retail Reports Settings…" at bounding box center [36, 172] width 72 height 344
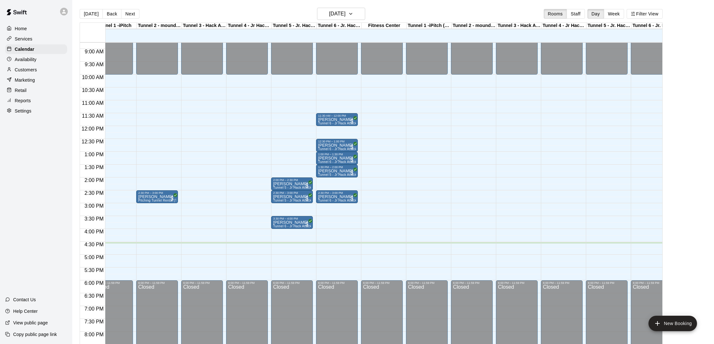
click at [28, 171] on div "Home Services Calendar Availability Customers Marketing Retail Reports Settings…" at bounding box center [36, 172] width 72 height 344
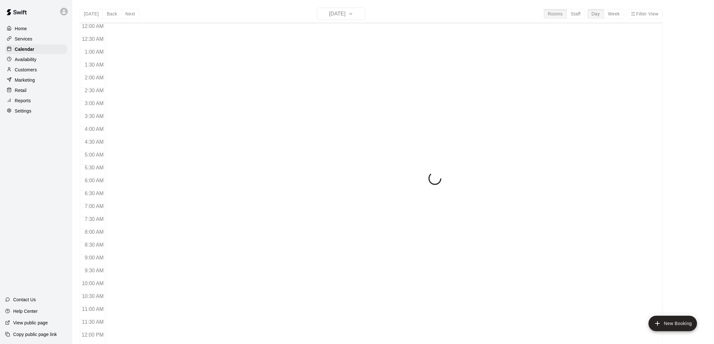
scroll to position [289, 0]
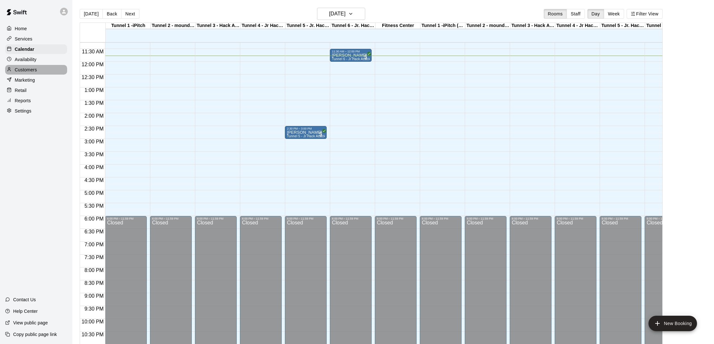
click at [31, 71] on p "Customers" at bounding box center [26, 70] width 22 height 6
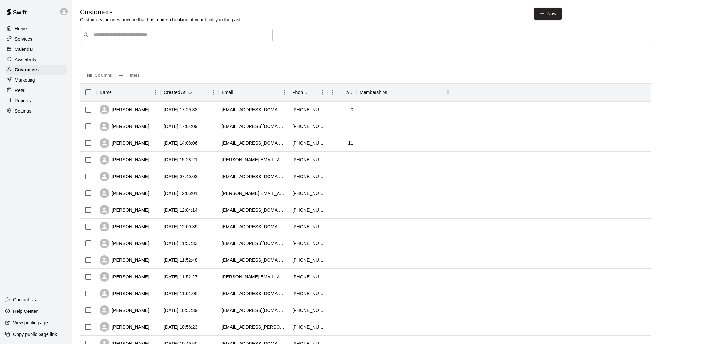
click at [159, 35] on input "Search customers by name or email" at bounding box center [181, 35] width 178 height 6
type input "****"
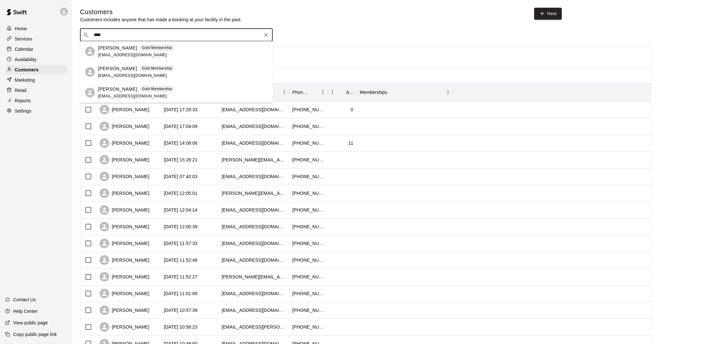
click at [126, 50] on p "[PERSON_NAME]" at bounding box center [117, 48] width 39 height 7
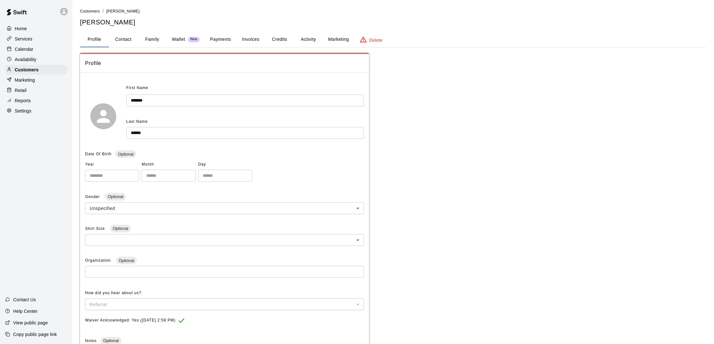
click at [218, 39] on button "Payments" at bounding box center [220, 39] width 31 height 15
